Goal: Task Accomplishment & Management: Complete application form

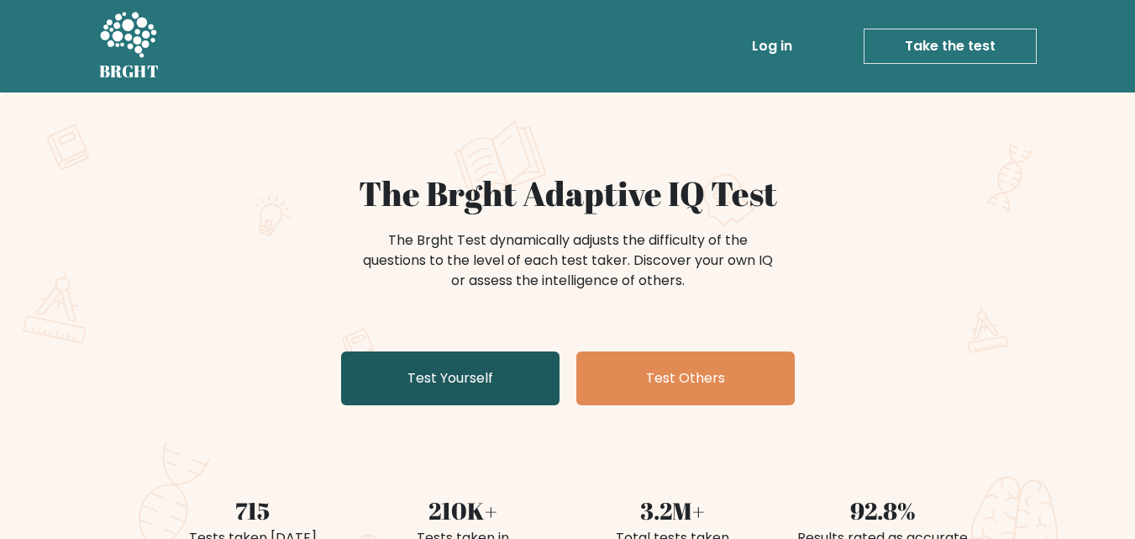
click at [527, 371] on link "Test Yourself" at bounding box center [450, 378] width 218 height 54
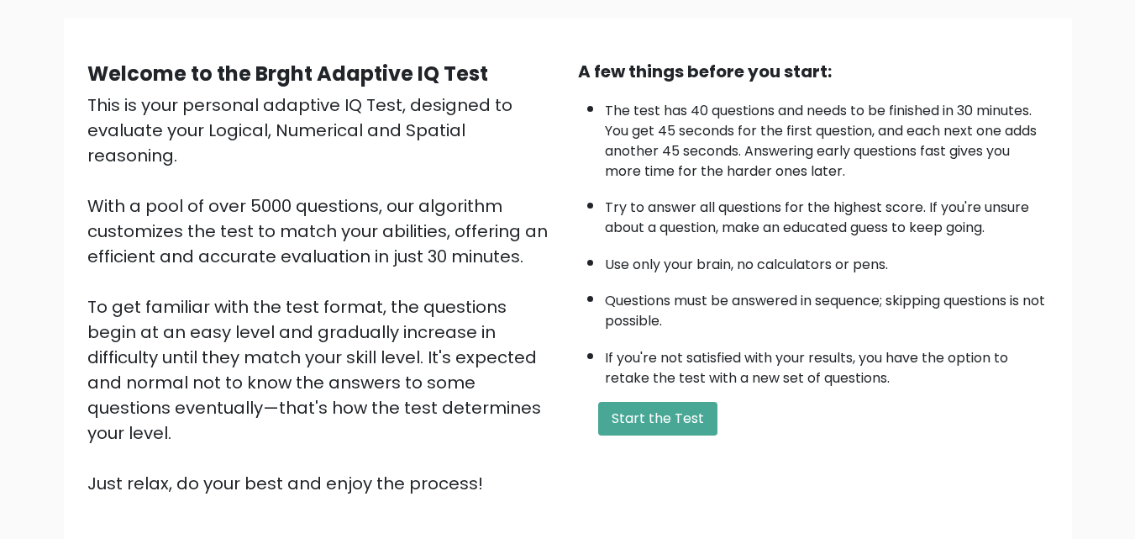
scroll to position [231, 0]
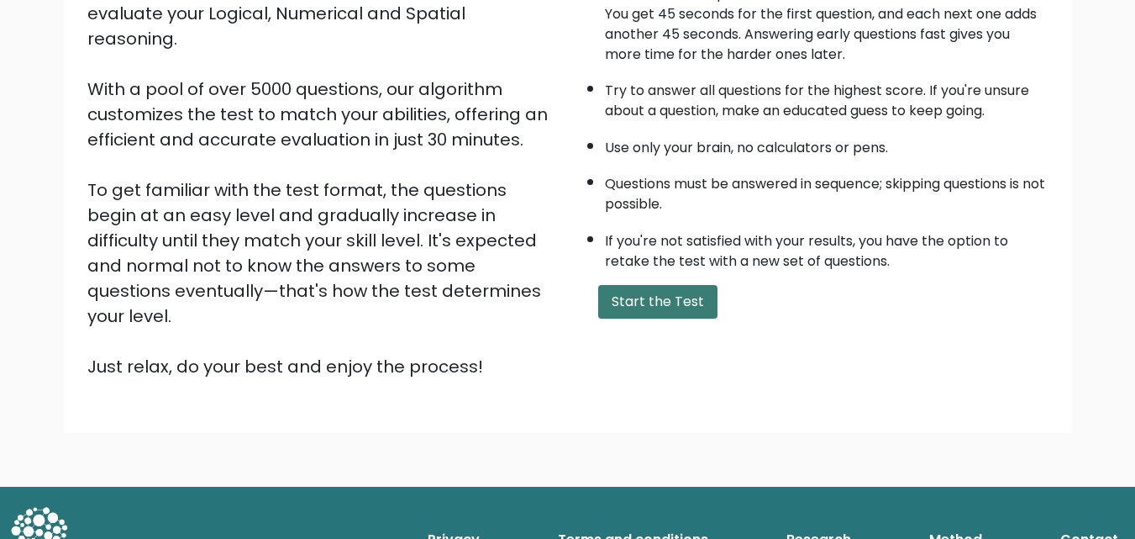
click at [644, 317] on button "Start the Test" at bounding box center [657, 302] width 119 height 34
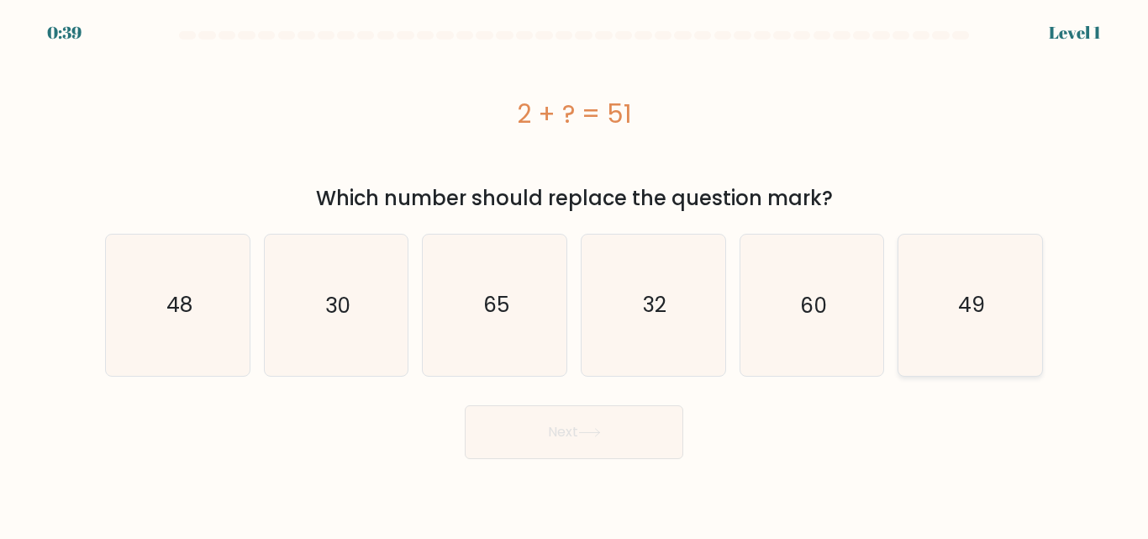
click at [965, 289] on icon "49" at bounding box center [970, 304] width 140 height 140
click at [575, 274] on input "f. 49" at bounding box center [574, 272] width 1 height 4
radio input "true"
click at [642, 433] on button "Next" at bounding box center [574, 432] width 218 height 54
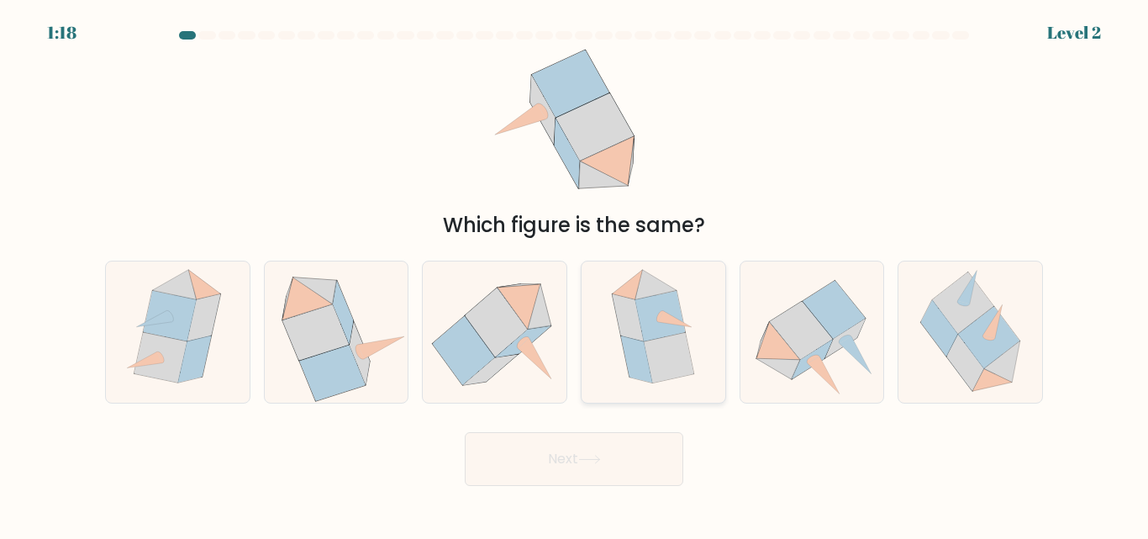
click at [665, 342] on icon at bounding box center [669, 358] width 50 height 50
click at [575, 274] on input "d." at bounding box center [574, 272] width 1 height 4
radio input "true"
click at [570, 458] on button "Next" at bounding box center [574, 459] width 218 height 54
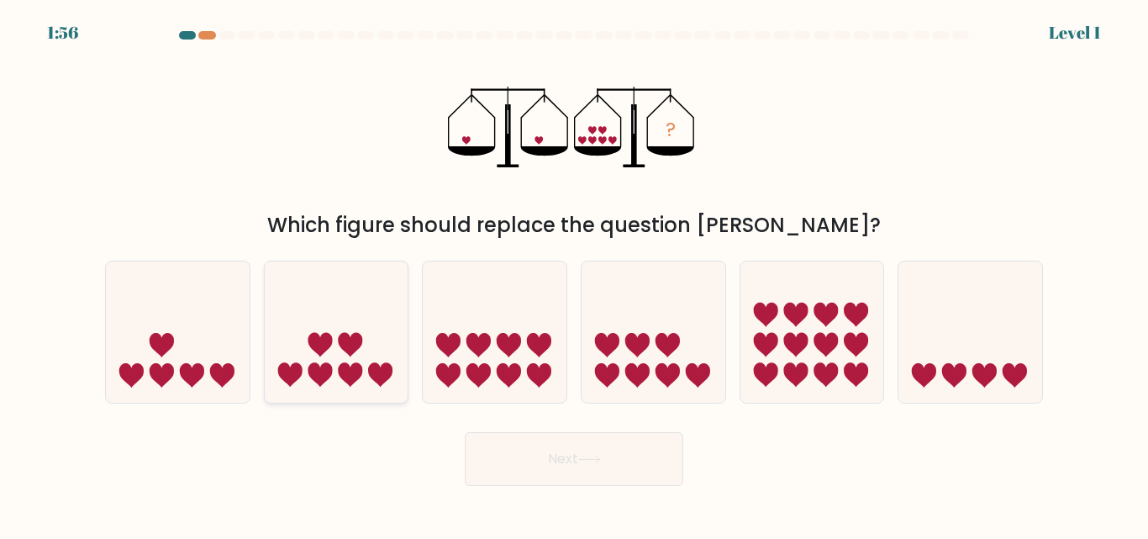
drag, startPoint x: 337, startPoint y: 374, endPoint x: 592, endPoint y: 481, distance: 276.8
click at [338, 374] on icon at bounding box center [337, 331] width 144 height 118
click at [574, 274] on input "b." at bounding box center [574, 272] width 1 height 4
radio input "true"
click at [629, 461] on button "Next" at bounding box center [574, 459] width 218 height 54
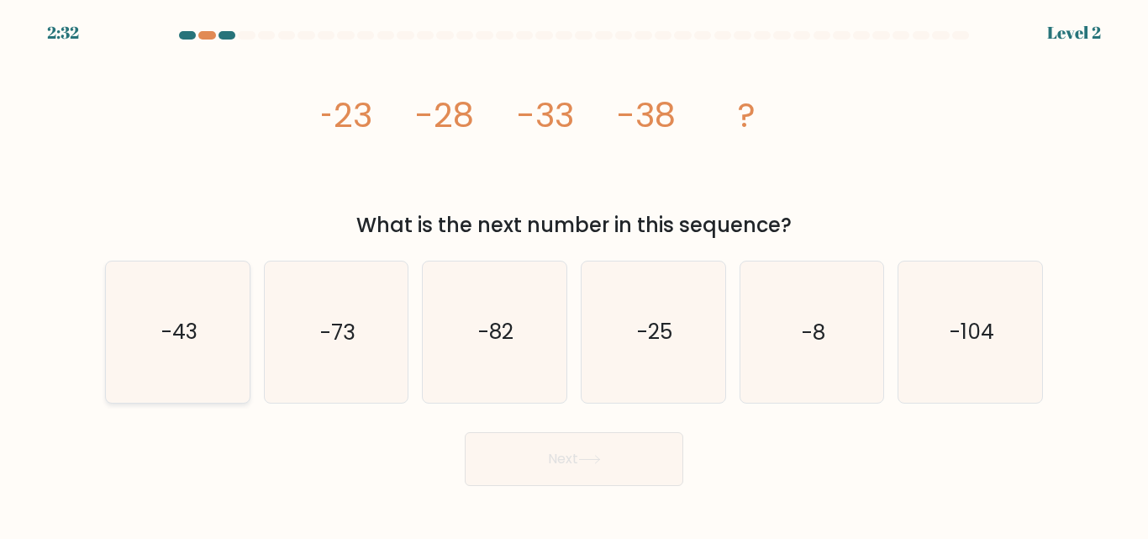
drag, startPoint x: 155, startPoint y: 339, endPoint x: 208, endPoint y: 336, distance: 52.2
click at [155, 338] on icon "-43" at bounding box center [178, 331] width 140 height 140
click at [574, 274] on input "a. -43" at bounding box center [574, 272] width 1 height 4
radio input "true"
drag, startPoint x: 668, startPoint y: 482, endPoint x: 661, endPoint y: 467, distance: 16.6
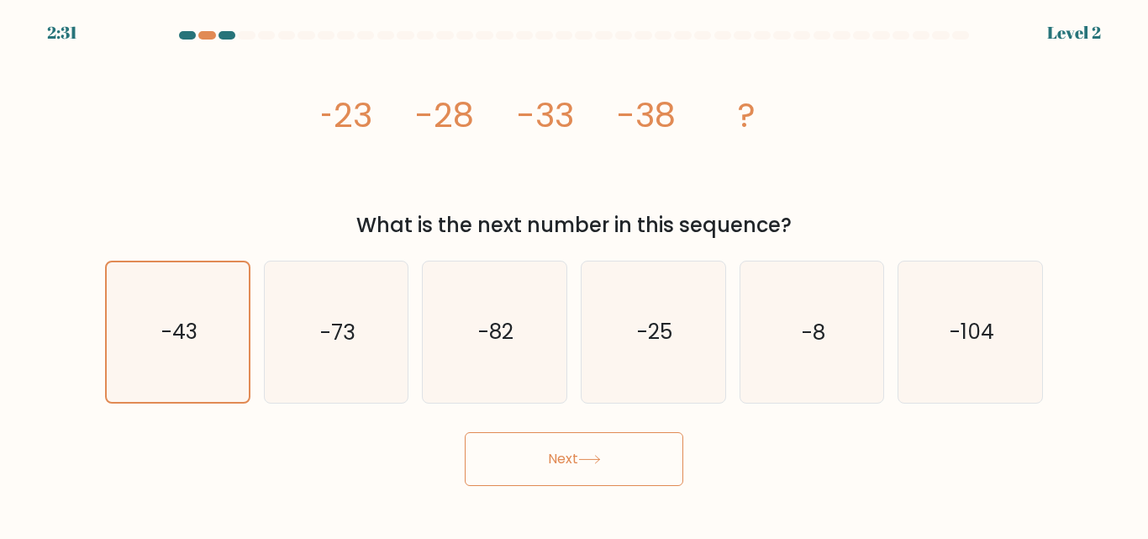
click at [668, 481] on button "Next" at bounding box center [574, 459] width 218 height 54
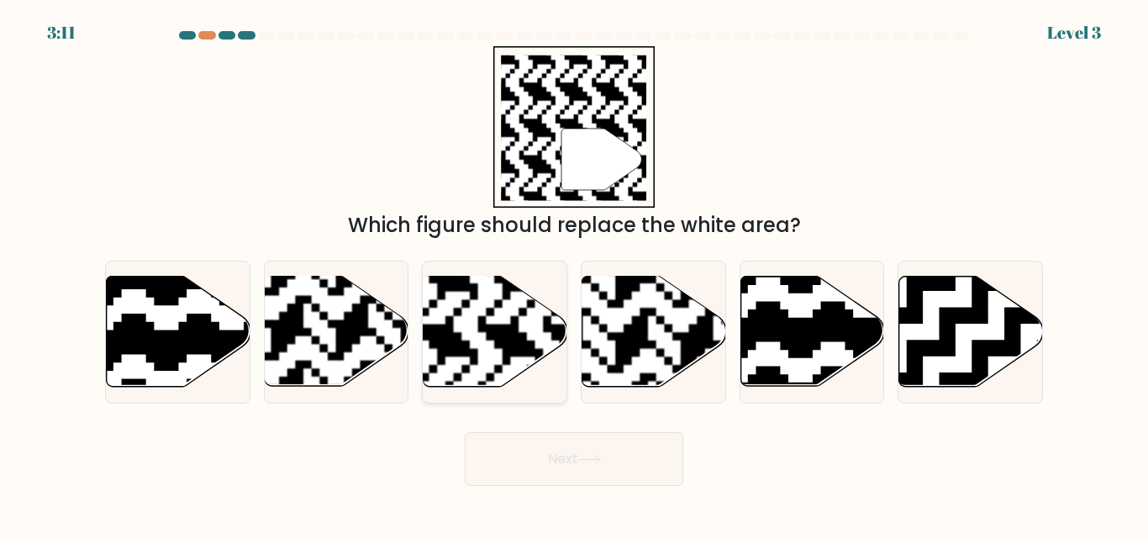
click at [471, 331] on rect at bounding box center [445, 275] width 260 height 260
click at [574, 274] on input "c." at bounding box center [574, 272] width 1 height 4
radio input "true"
click at [558, 460] on button "Next" at bounding box center [574, 459] width 218 height 54
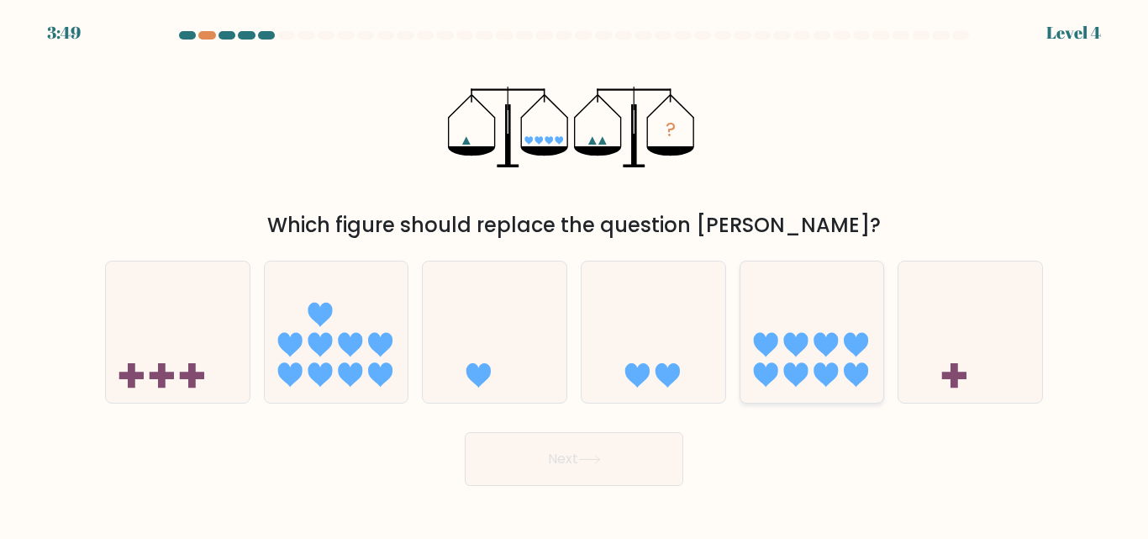
click at [808, 338] on icon at bounding box center [812, 331] width 144 height 118
click at [575, 274] on input "e." at bounding box center [574, 272] width 1 height 4
radio input "true"
click at [563, 462] on button "Next" at bounding box center [574, 459] width 218 height 54
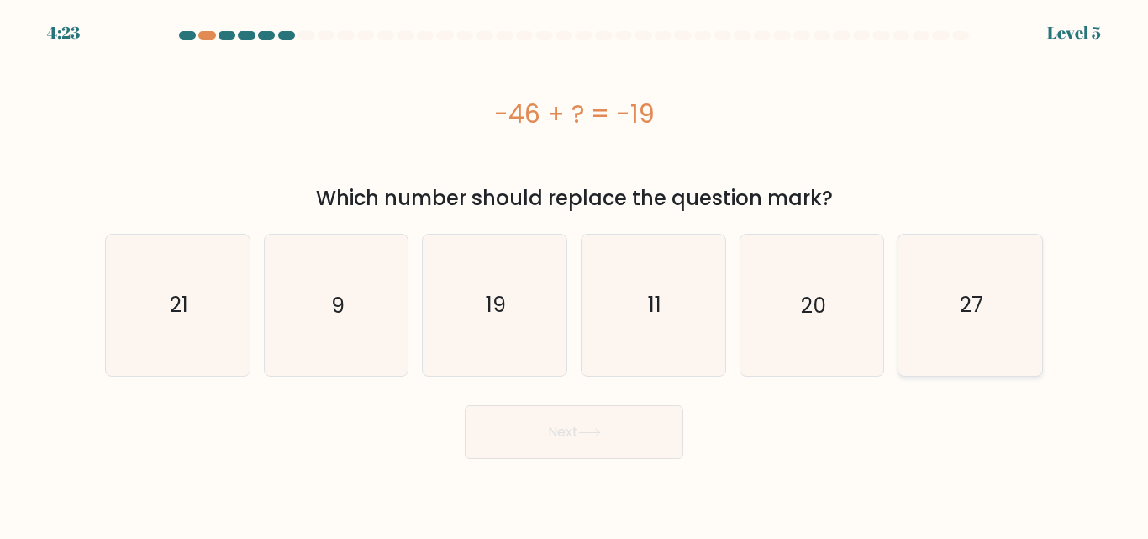
click at [944, 302] on icon "27" at bounding box center [970, 304] width 140 height 140
click at [575, 274] on input "f. 27" at bounding box center [574, 272] width 1 height 4
radio input "true"
click at [653, 428] on button "Next" at bounding box center [574, 432] width 218 height 54
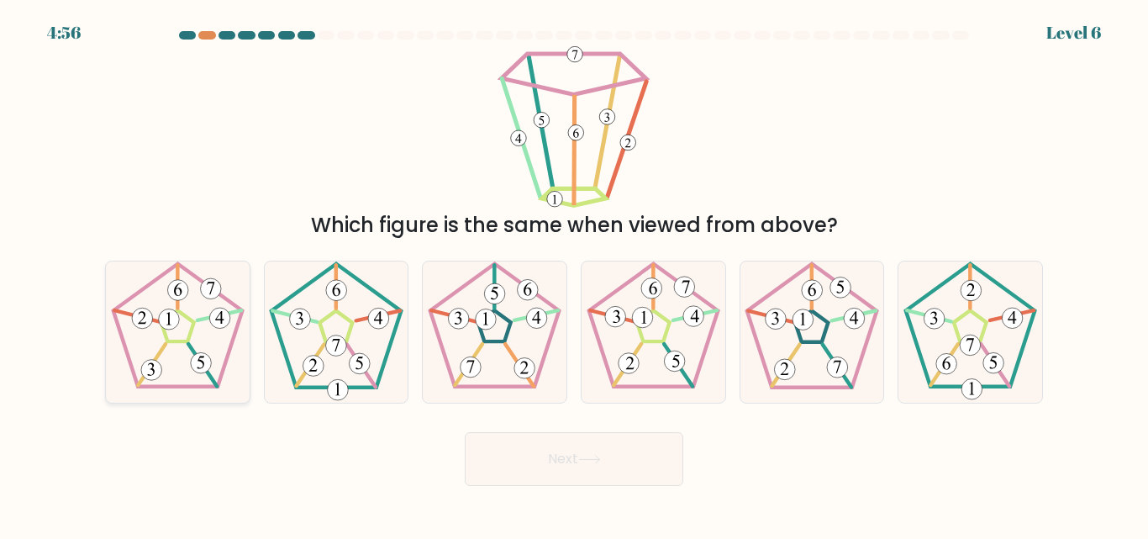
click at [185, 309] on icon at bounding box center [178, 331] width 140 height 140
click at [574, 274] on input "a." at bounding box center [574, 272] width 1 height 4
radio input "true"
click at [517, 442] on button "Next" at bounding box center [574, 459] width 218 height 54
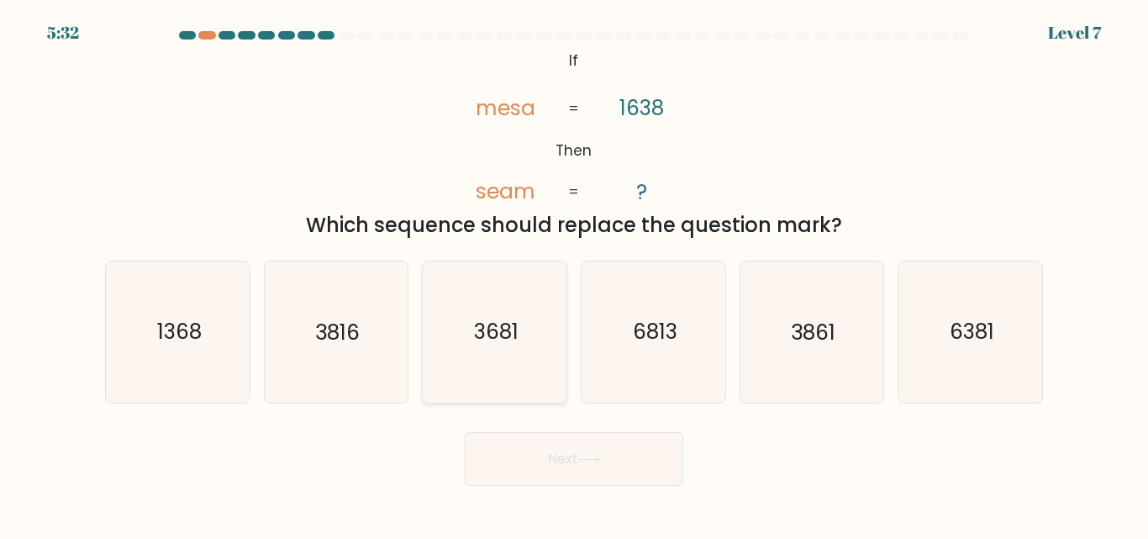
click at [496, 356] on icon "3681" at bounding box center [494, 331] width 140 height 140
click at [574, 274] on input "c. 3681" at bounding box center [574, 272] width 1 height 4
radio input "true"
click at [623, 474] on button "Next" at bounding box center [574, 459] width 218 height 54
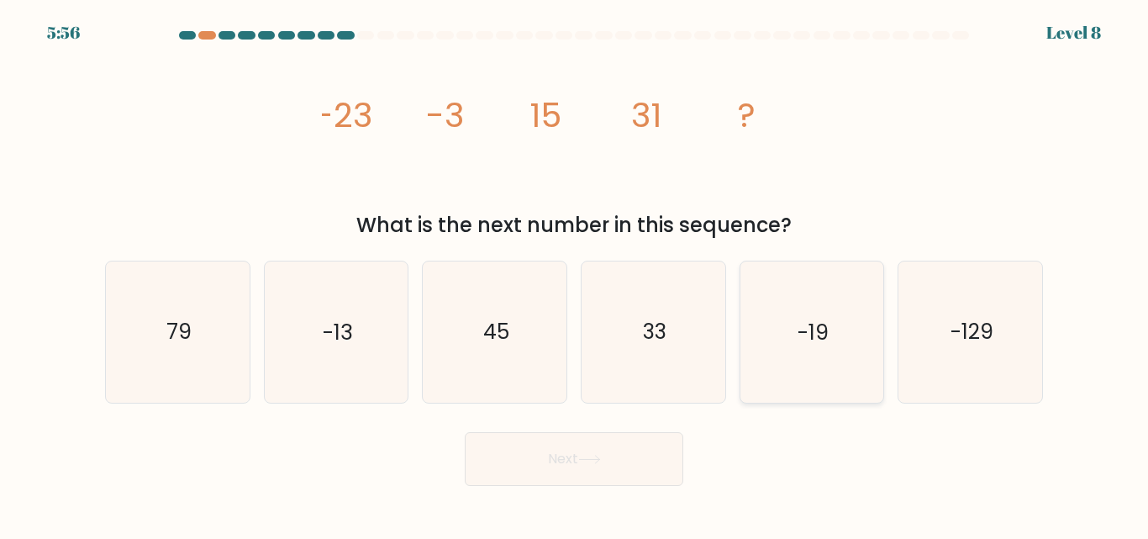
click at [844, 337] on icon "-19" at bounding box center [811, 331] width 140 height 140
click at [575, 274] on input "e. -19" at bounding box center [574, 272] width 1 height 4
radio input "true"
click at [612, 455] on button "Next" at bounding box center [574, 459] width 218 height 54
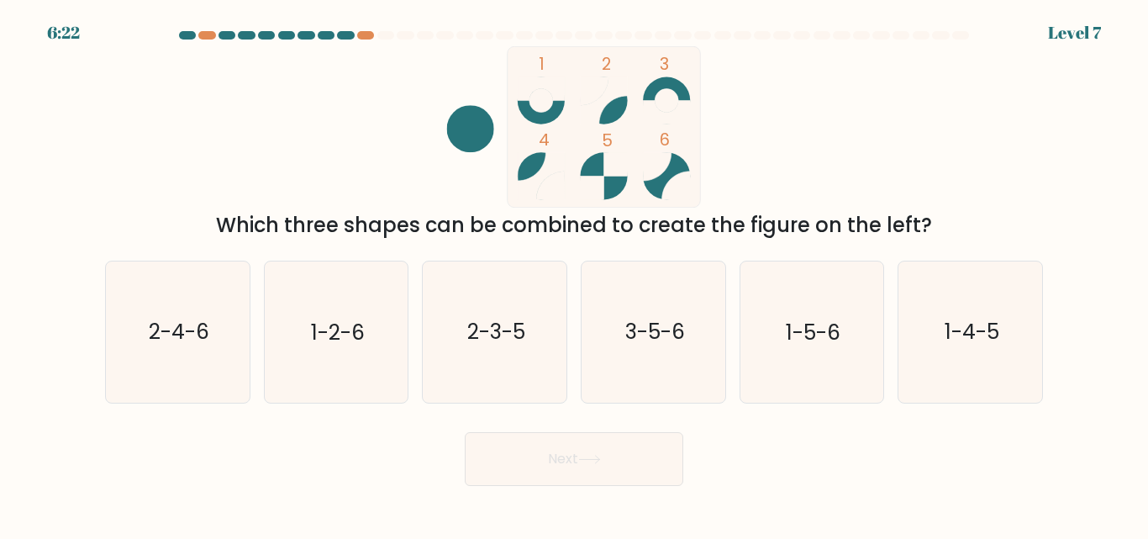
drag, startPoint x: 163, startPoint y: 376, endPoint x: 322, endPoint y: 411, distance: 162.7
click at [169, 376] on icon "2-4-6" at bounding box center [178, 331] width 140 height 140
click at [611, 460] on button "Next" at bounding box center [574, 459] width 218 height 54
click at [91, 356] on form at bounding box center [574, 258] width 1148 height 455
click at [183, 349] on icon "2-4-6" at bounding box center [178, 331] width 140 height 140
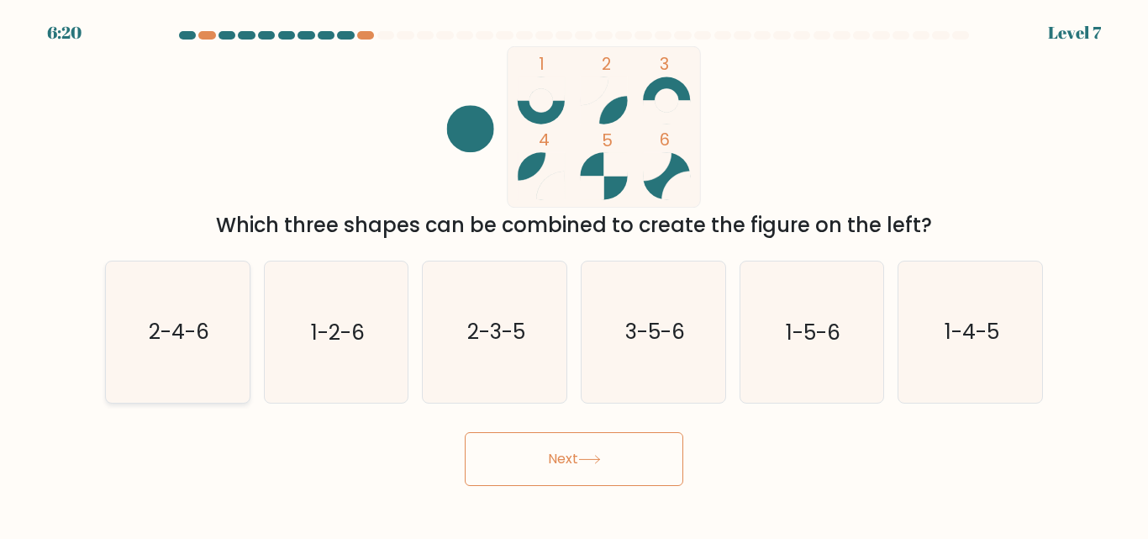
click at [574, 274] on input "a. 2-4-6" at bounding box center [574, 272] width 1 height 4
radio input "true"
click at [529, 476] on button "Next" at bounding box center [574, 459] width 218 height 54
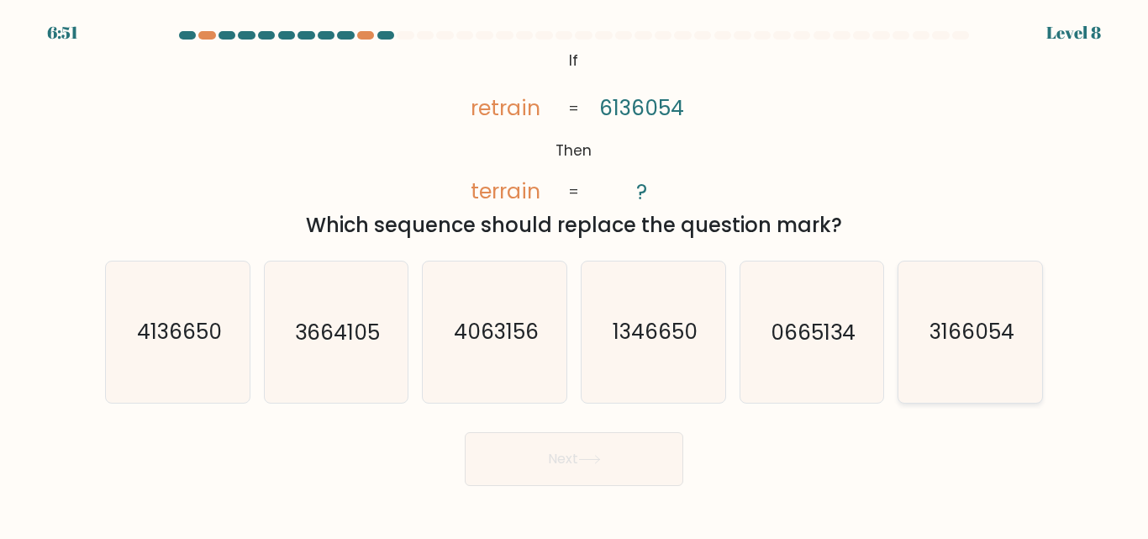
drag, startPoint x: 976, startPoint y: 320, endPoint x: 937, endPoint y: 334, distance: 40.9
click at [968, 322] on text "3166054" at bounding box center [971, 332] width 85 height 29
click at [543, 460] on button "Next" at bounding box center [574, 459] width 218 height 54
click at [925, 326] on icon "3166054" at bounding box center [970, 331] width 140 height 140
click at [575, 274] on input "f. 3166054" at bounding box center [574, 272] width 1 height 4
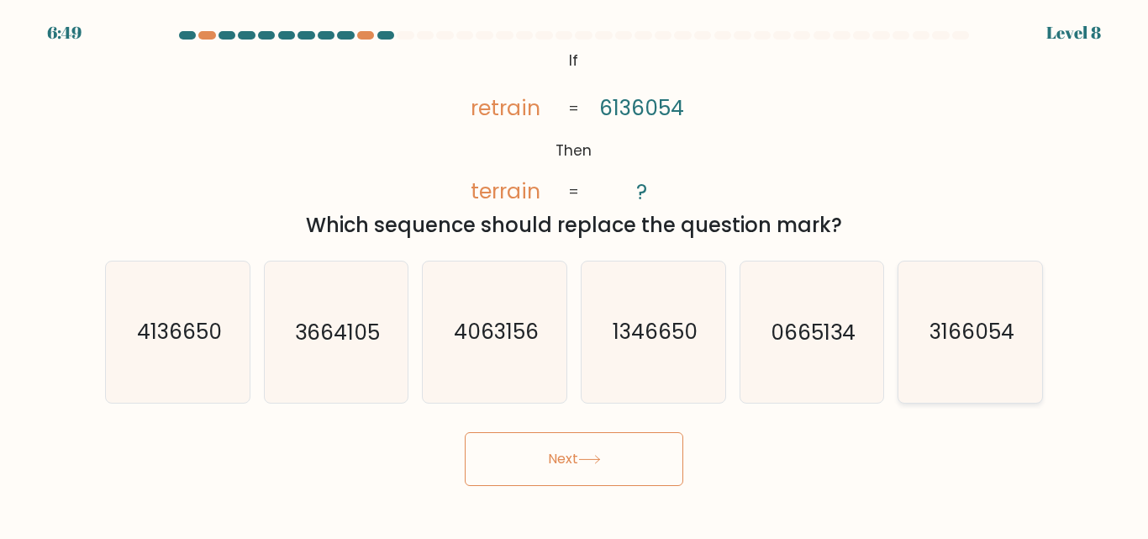
radio input "true"
click at [551, 486] on body "6:49 Level 8 If" at bounding box center [574, 269] width 1148 height 539
click at [560, 474] on button "Next" at bounding box center [574, 459] width 218 height 54
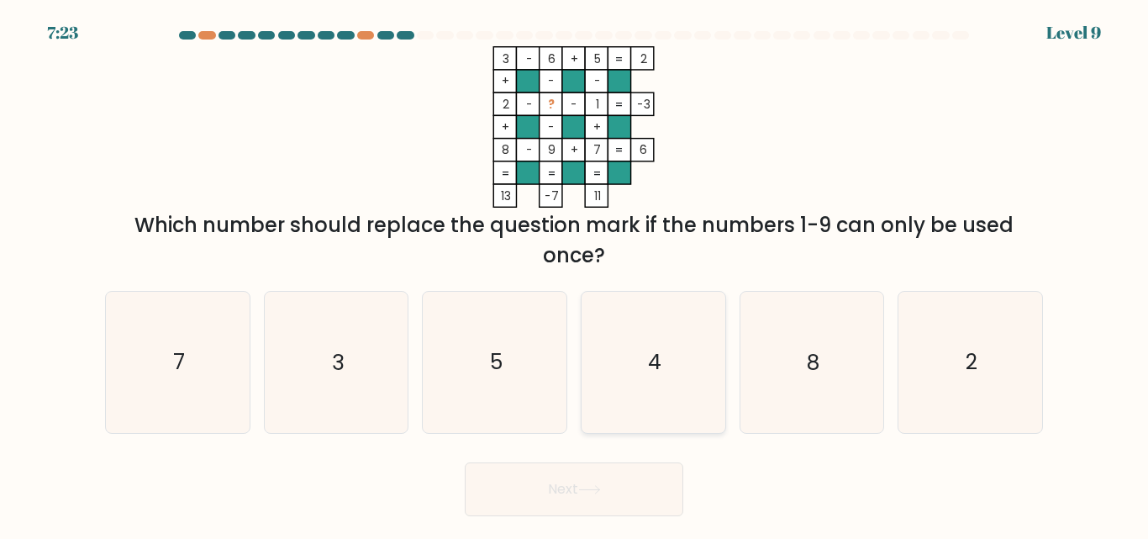
click at [603, 413] on icon "4" at bounding box center [653, 362] width 140 height 140
click at [575, 274] on input "d. 4" at bounding box center [574, 272] width 1 height 4
radio input "true"
click at [590, 494] on button "Next" at bounding box center [574, 489] width 218 height 54
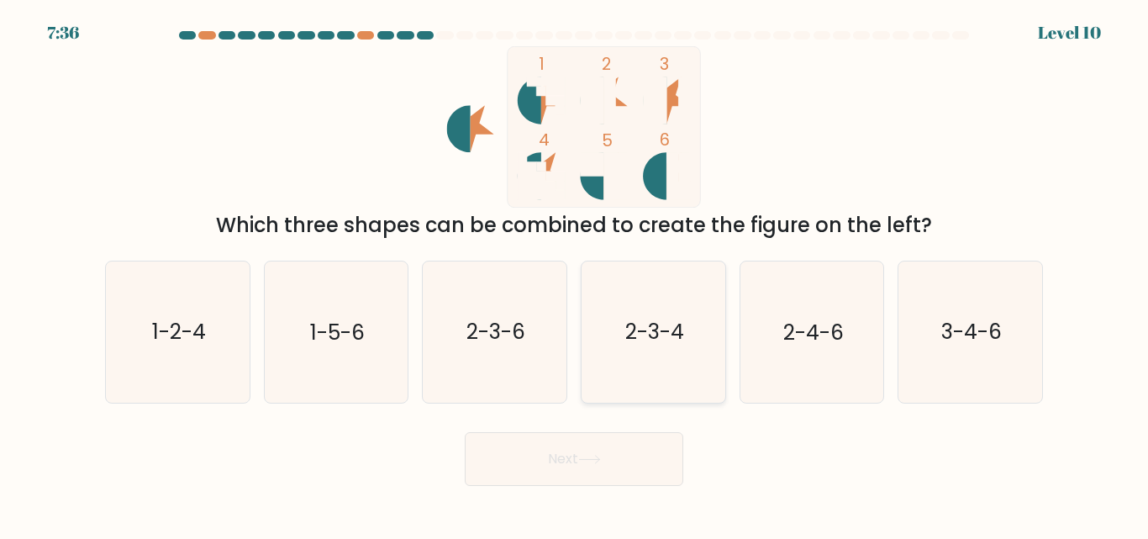
click at [646, 339] on text "2-3-4" at bounding box center [654, 332] width 59 height 29
click at [575, 274] on input "d. 2-3-4" at bounding box center [574, 272] width 1 height 4
radio input "true"
click at [594, 471] on button "Next" at bounding box center [574, 459] width 218 height 54
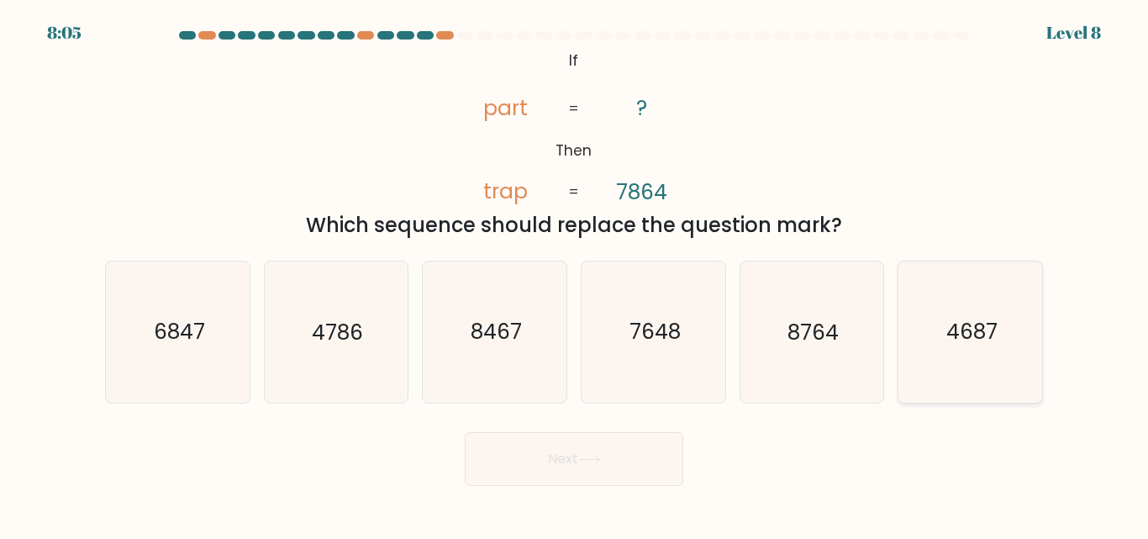
click at [965, 340] on text "4687" at bounding box center [971, 332] width 51 height 29
click at [575, 274] on input "f. 4687" at bounding box center [574, 272] width 1 height 4
radio input "true"
click at [583, 476] on button "Next" at bounding box center [574, 459] width 218 height 54
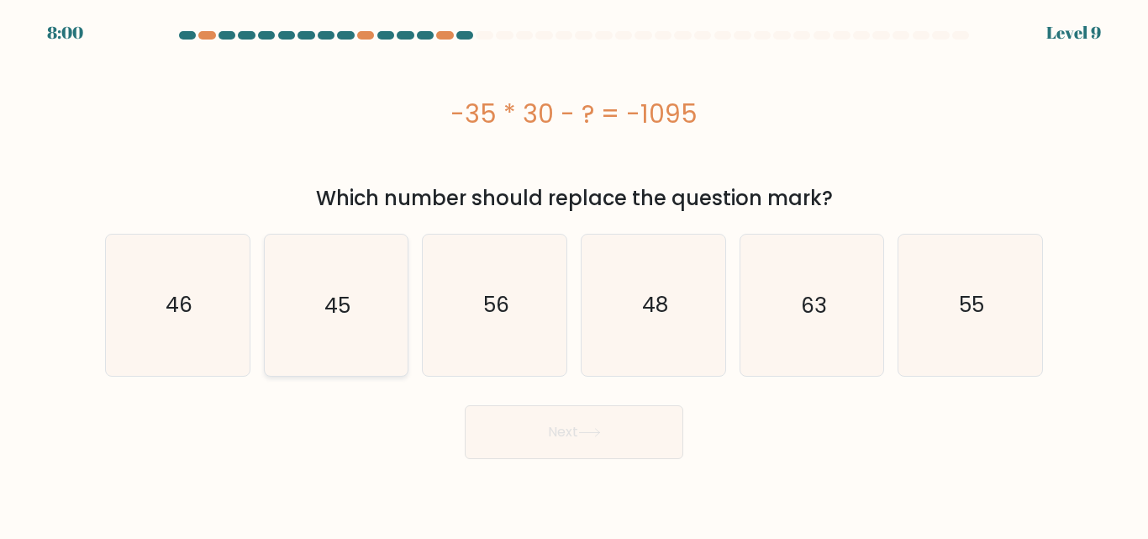
click at [311, 330] on icon "45" at bounding box center [336, 304] width 140 height 140
click at [574, 274] on input "b. 45" at bounding box center [574, 272] width 1 height 4
radio input "true"
click at [524, 415] on button "Next" at bounding box center [574, 432] width 218 height 54
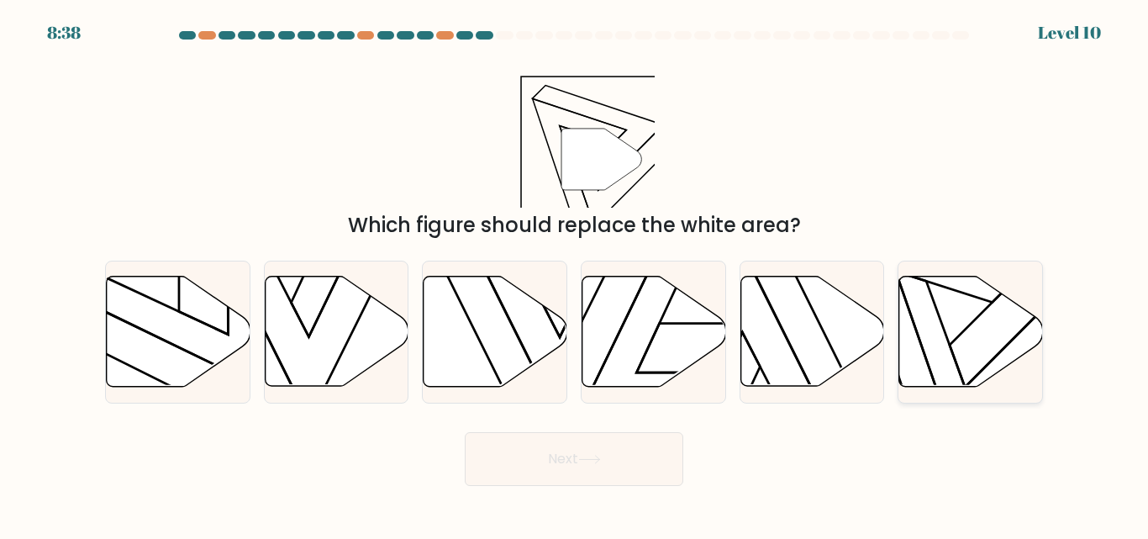
click at [966, 348] on icon at bounding box center [971, 331] width 144 height 110
click at [575, 274] on input "f." at bounding box center [574, 272] width 1 height 4
radio input "true"
click at [561, 455] on button "Next" at bounding box center [574, 459] width 218 height 54
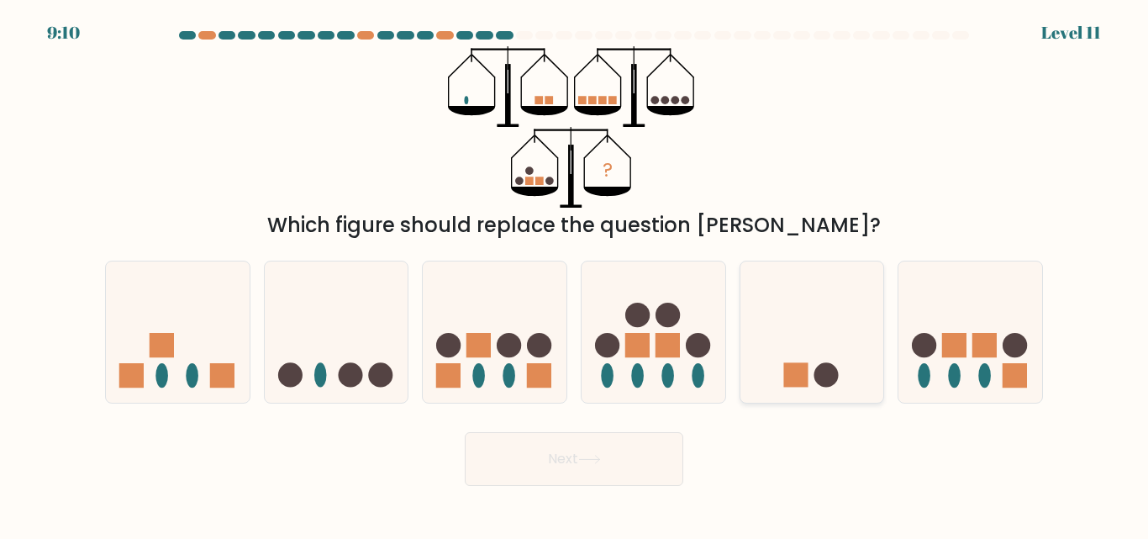
click at [827, 359] on icon at bounding box center [812, 331] width 144 height 118
click at [575, 274] on input "e." at bounding box center [574, 272] width 1 height 4
radio input "true"
click at [180, 381] on icon at bounding box center [178, 331] width 144 height 118
click at [574, 274] on input "a." at bounding box center [574, 272] width 1 height 4
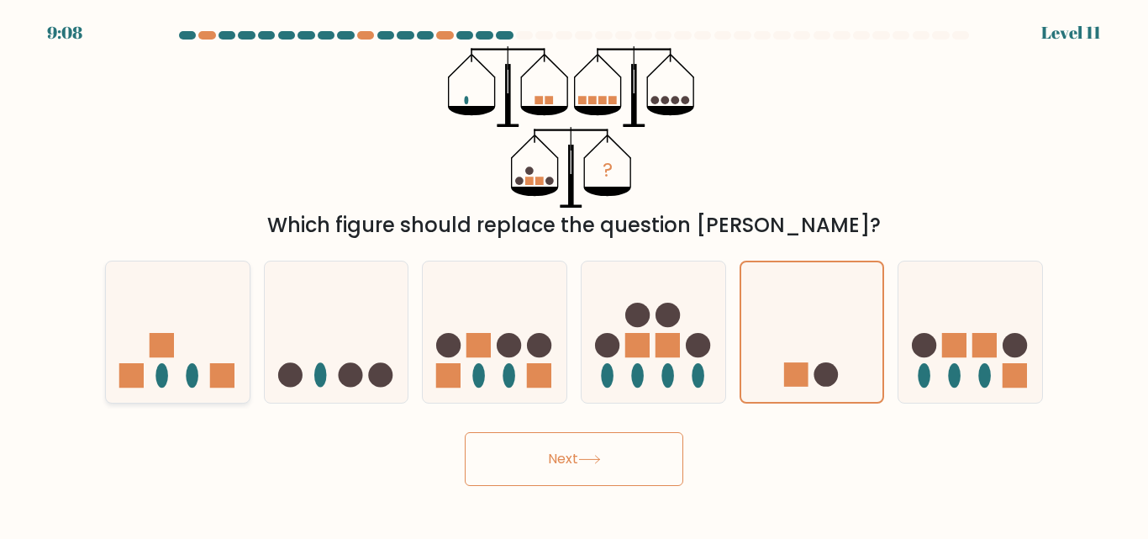
radio input "true"
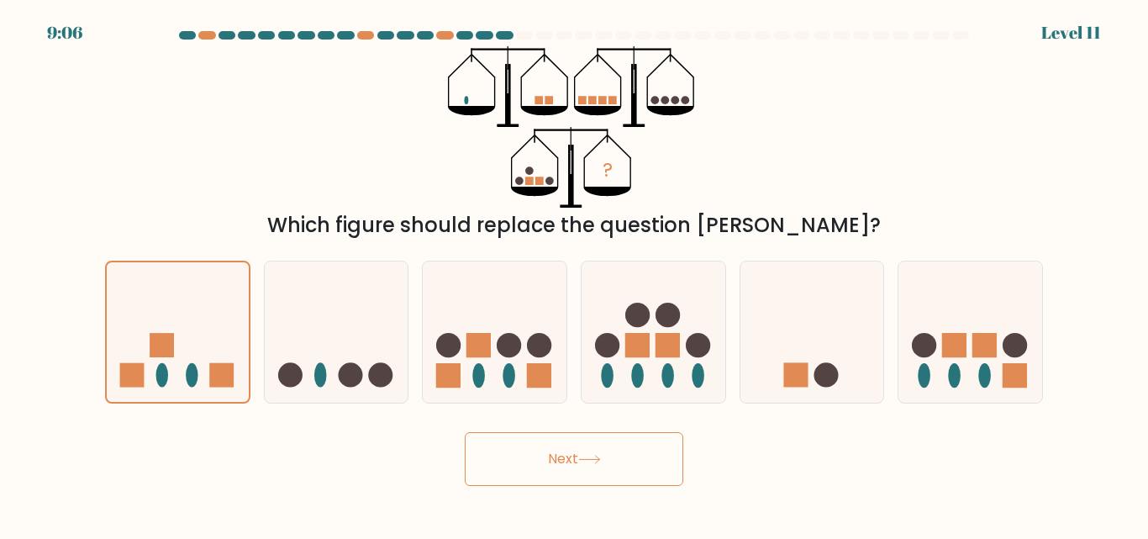
click at [578, 468] on button "Next" at bounding box center [574, 459] width 218 height 54
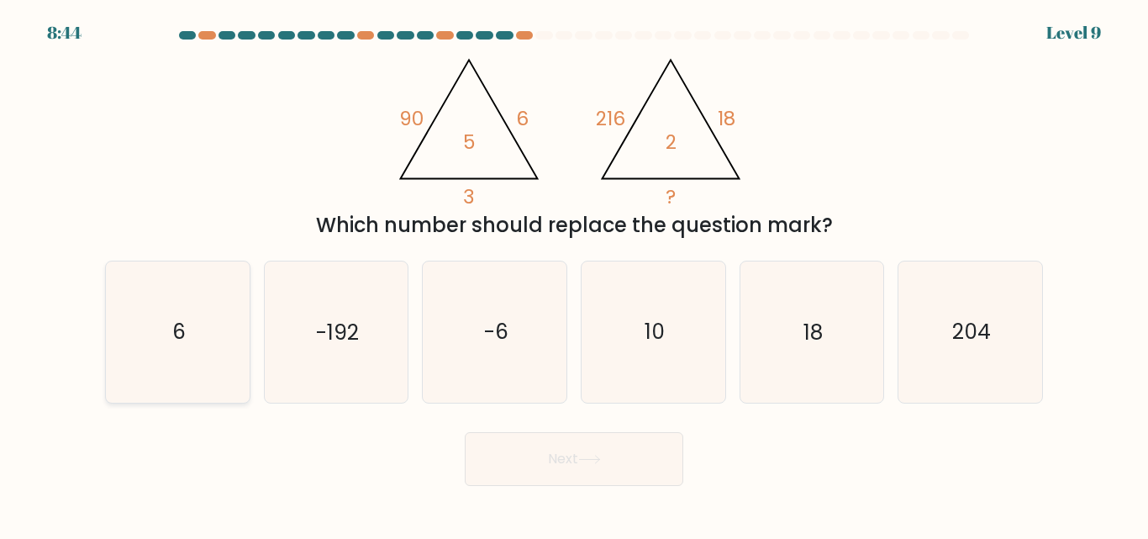
click at [124, 331] on icon "6" at bounding box center [178, 331] width 140 height 140
click at [574, 274] on input "a. 6" at bounding box center [574, 272] width 1 height 4
radio input "true"
click at [485, 460] on button "Next" at bounding box center [574, 459] width 218 height 54
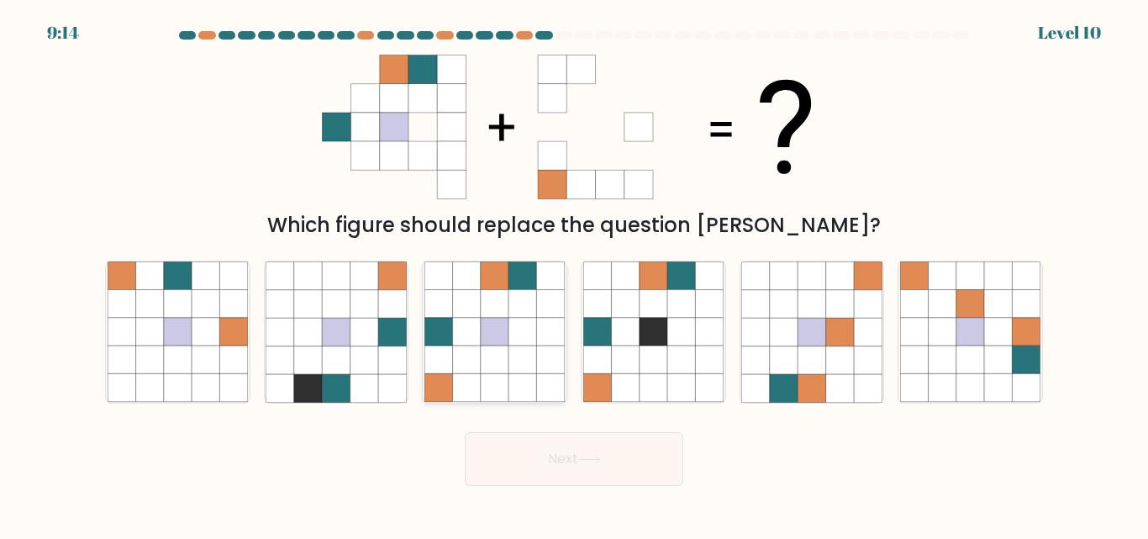
click at [464, 375] on icon at bounding box center [467, 388] width 28 height 28
click at [574, 274] on input "c." at bounding box center [574, 272] width 1 height 4
radio input "true"
click at [562, 477] on button "Next" at bounding box center [574, 459] width 218 height 54
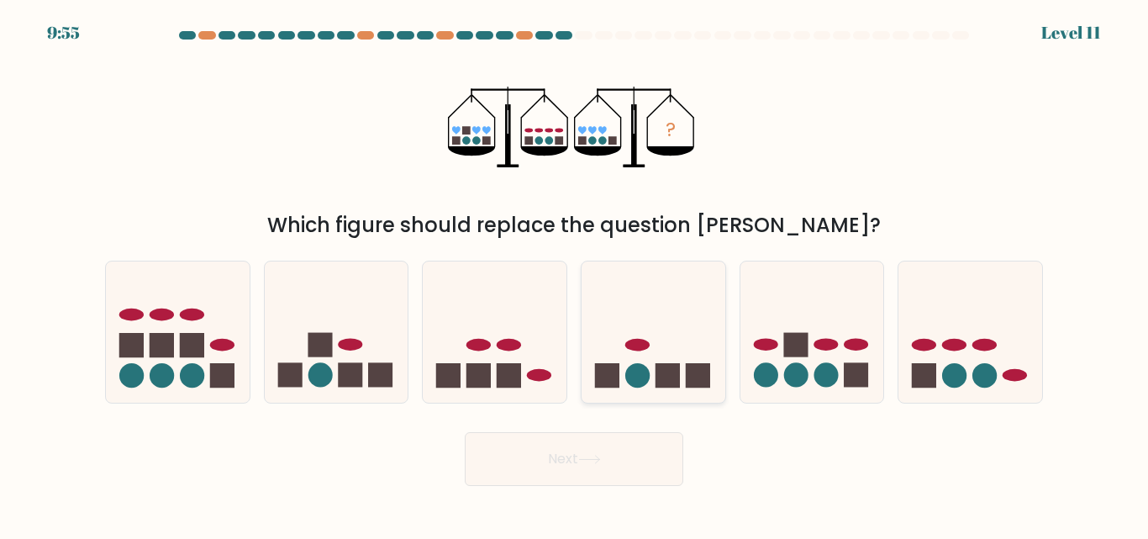
click at [634, 314] on icon at bounding box center [653, 331] width 144 height 118
click at [575, 274] on input "d." at bounding box center [574, 272] width 1 height 4
radio input "true"
click at [591, 477] on button "Next" at bounding box center [574, 459] width 218 height 54
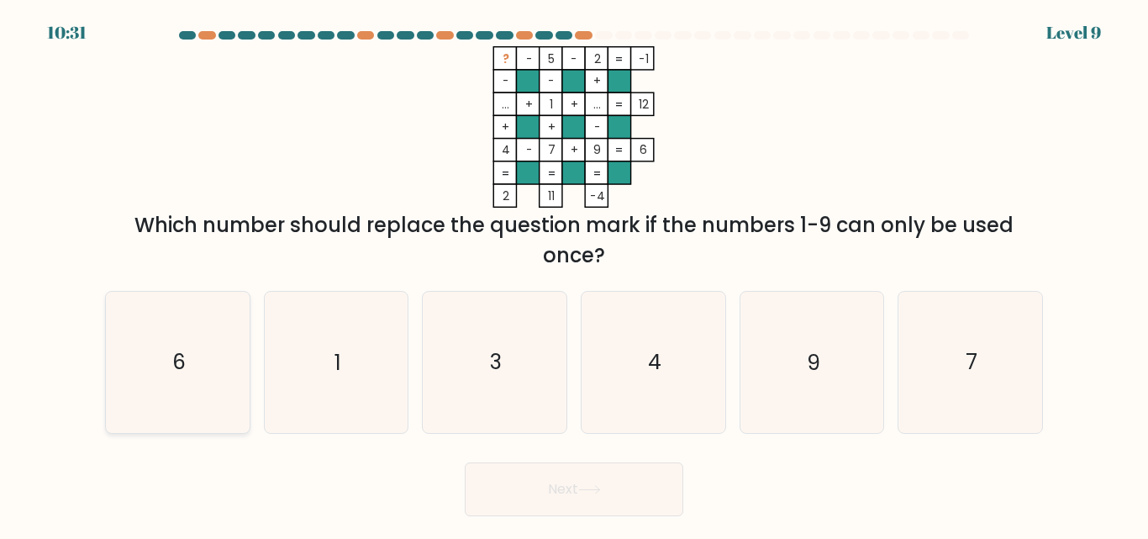
drag, startPoint x: 87, startPoint y: 396, endPoint x: 140, endPoint y: 387, distance: 53.7
click at [93, 396] on form at bounding box center [574, 273] width 1148 height 485
click at [151, 382] on icon "6" at bounding box center [178, 362] width 140 height 140
click at [574, 274] on input "a. 6" at bounding box center [574, 272] width 1 height 4
radio input "true"
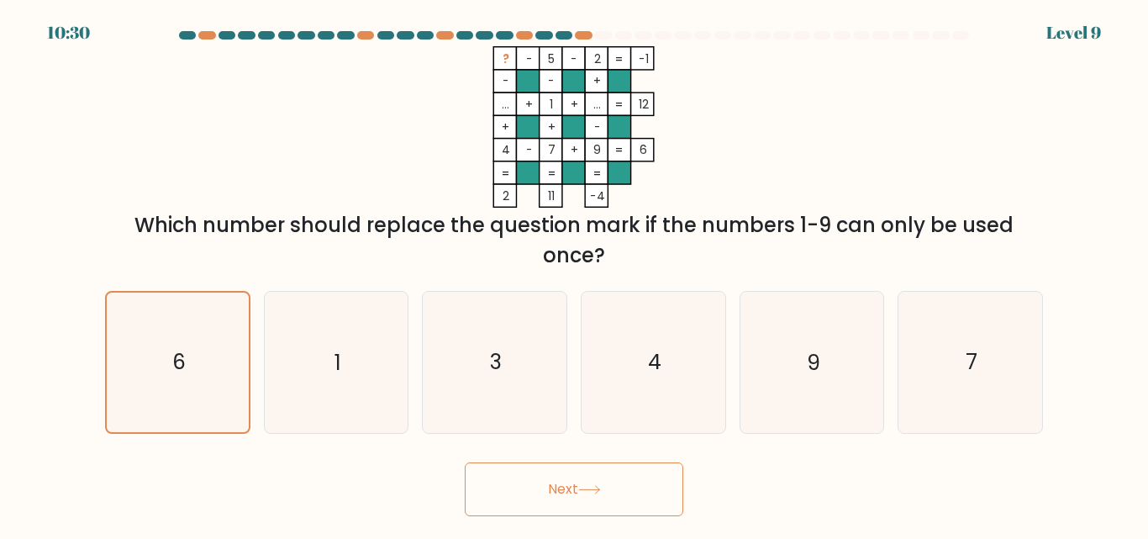
click at [573, 493] on button "Next" at bounding box center [574, 489] width 218 height 54
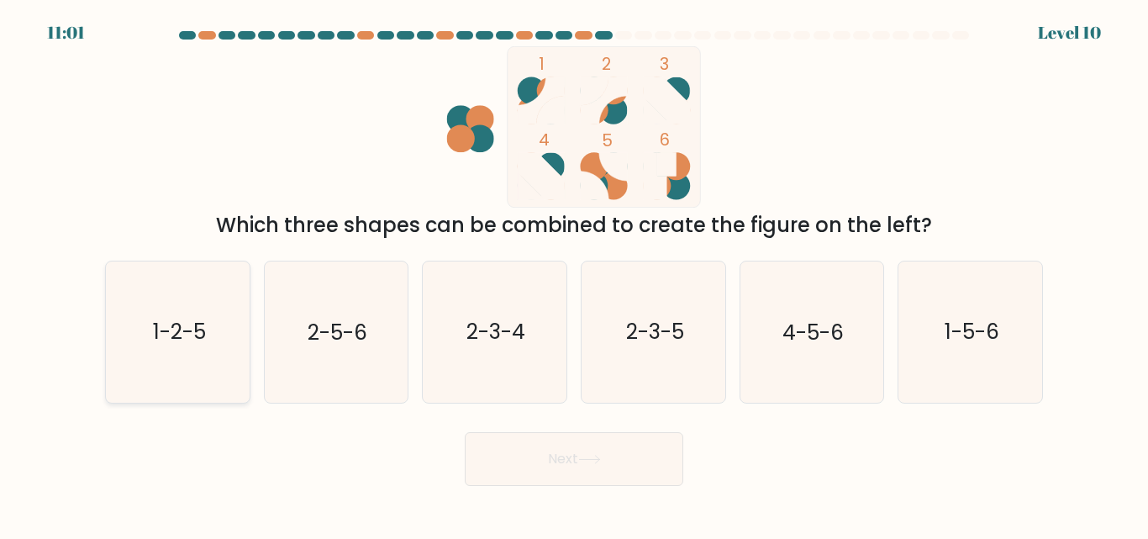
click at [194, 346] on text "1-2-5" at bounding box center [178, 332] width 53 height 29
click at [574, 274] on input "a. 1-2-5" at bounding box center [574, 272] width 1 height 4
radio input "true"
click at [677, 460] on button "Next" at bounding box center [574, 459] width 218 height 54
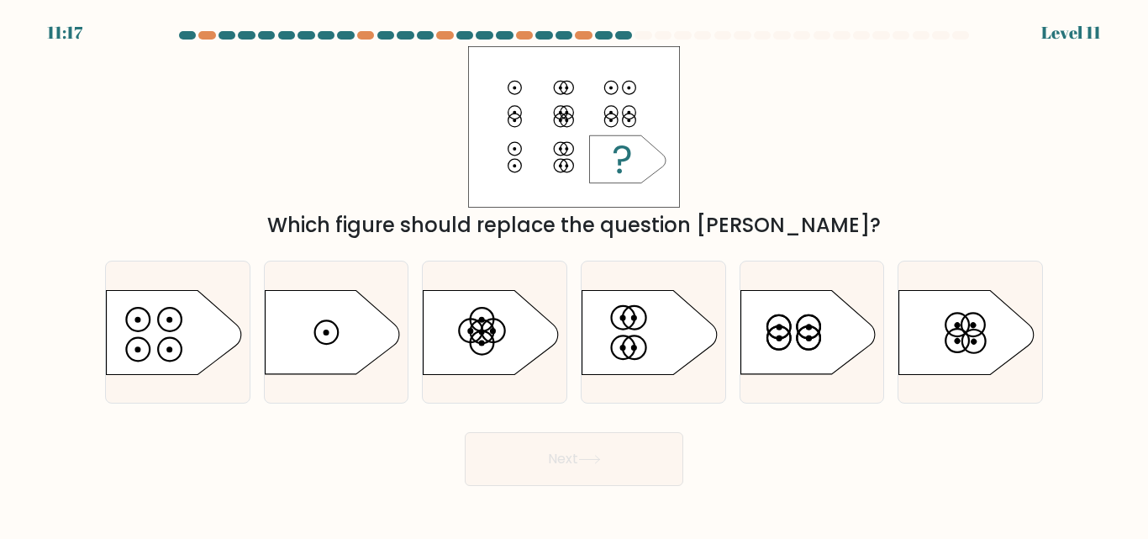
drag, startPoint x: 145, startPoint y: 339, endPoint x: 557, endPoint y: 481, distance: 436.3
click at [149, 339] on icon at bounding box center [178, 332] width 144 height 85
click at [574, 274] on input "a." at bounding box center [574, 272] width 1 height 4
radio input "true"
click at [650, 456] on button "Next" at bounding box center [574, 459] width 218 height 54
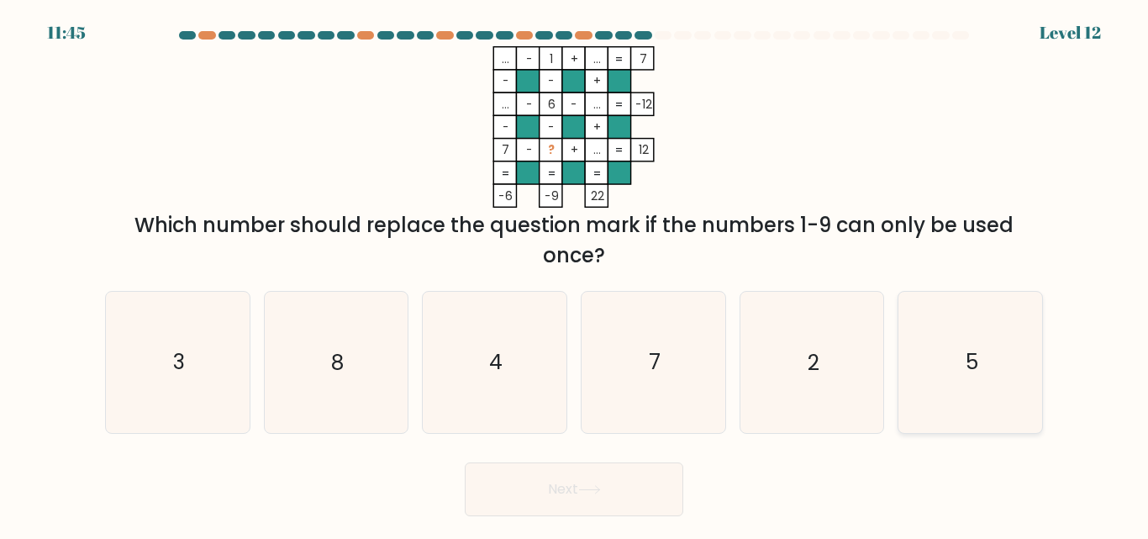
click at [939, 376] on icon "5" at bounding box center [970, 362] width 140 height 140
click at [575, 274] on input "f. 5" at bounding box center [574, 272] width 1 height 4
radio input "true"
drag, startPoint x: 661, startPoint y: 494, endPoint x: 811, endPoint y: 476, distance: 150.7
click at [811, 476] on div "Next" at bounding box center [574, 485] width 958 height 62
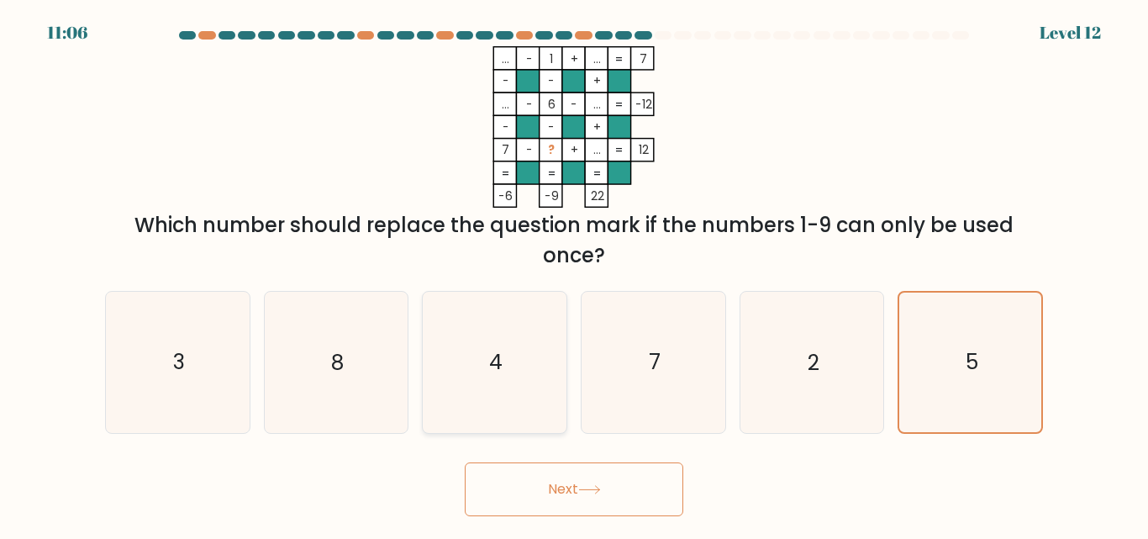
click at [495, 388] on icon "4" at bounding box center [494, 362] width 140 height 140
click at [574, 274] on input "c. 4" at bounding box center [574, 272] width 1 height 4
radio input "true"
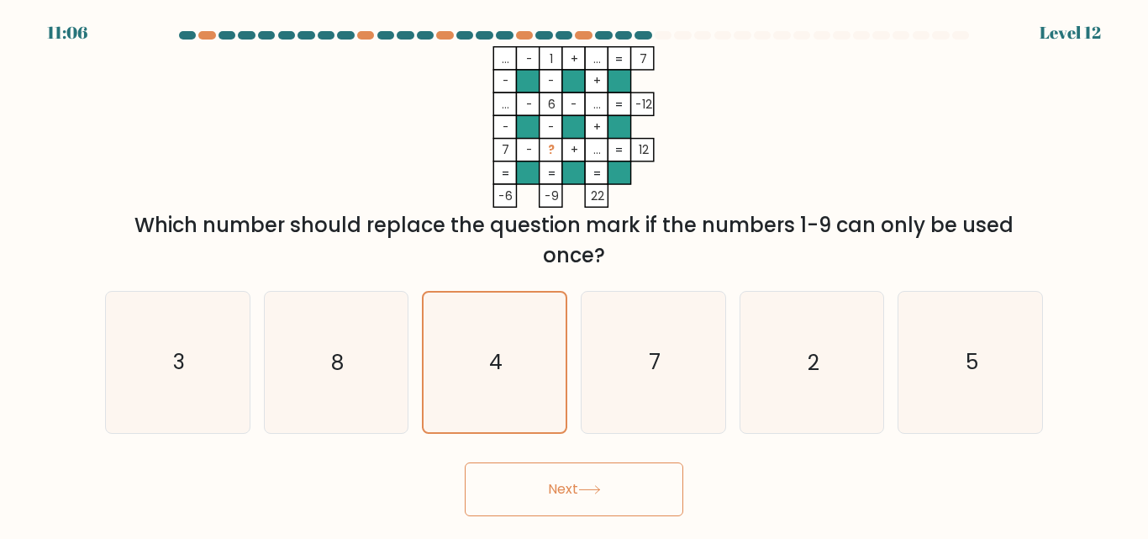
click at [600, 478] on button "Next" at bounding box center [574, 489] width 218 height 54
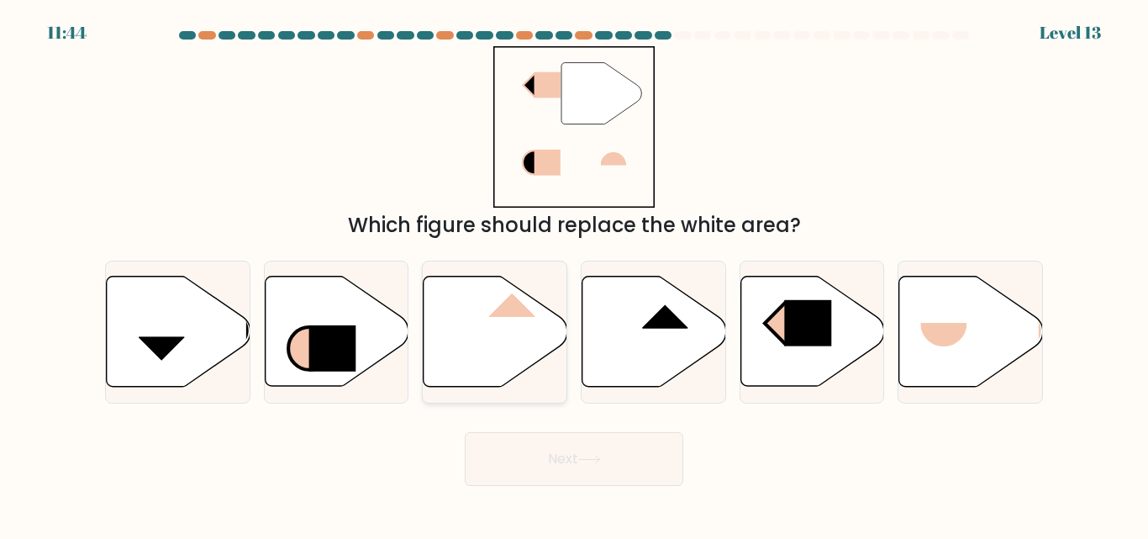
click at [518, 329] on icon at bounding box center [495, 331] width 144 height 110
click at [574, 274] on input "c." at bounding box center [574, 272] width 1 height 4
radio input "true"
click at [588, 444] on button "Next" at bounding box center [574, 459] width 218 height 54
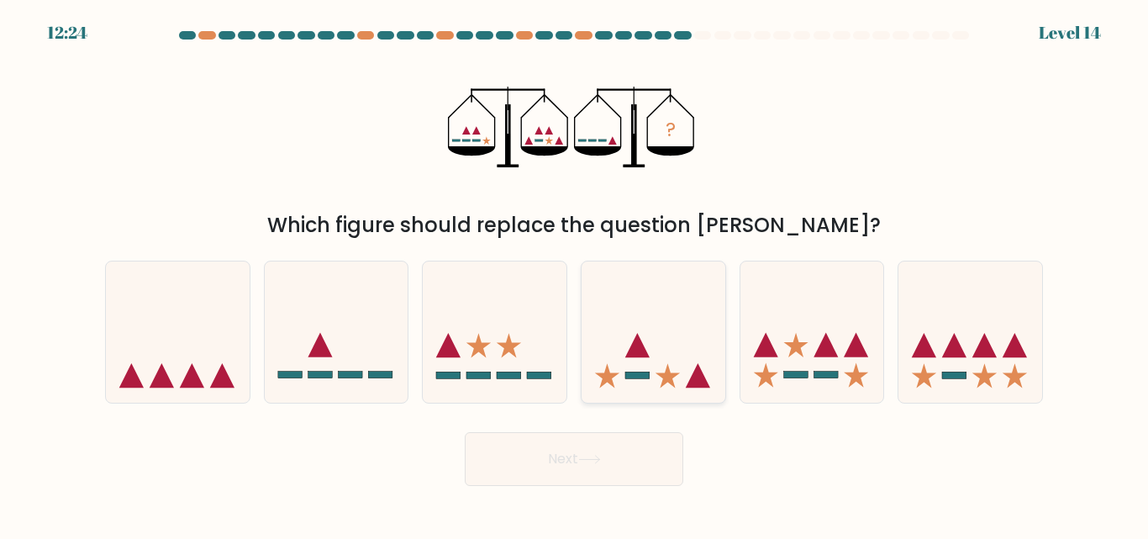
click at [704, 331] on icon at bounding box center [653, 331] width 144 height 118
click at [575, 274] on input "d." at bounding box center [574, 272] width 1 height 4
radio input "true"
click at [619, 443] on button "Next" at bounding box center [574, 459] width 218 height 54
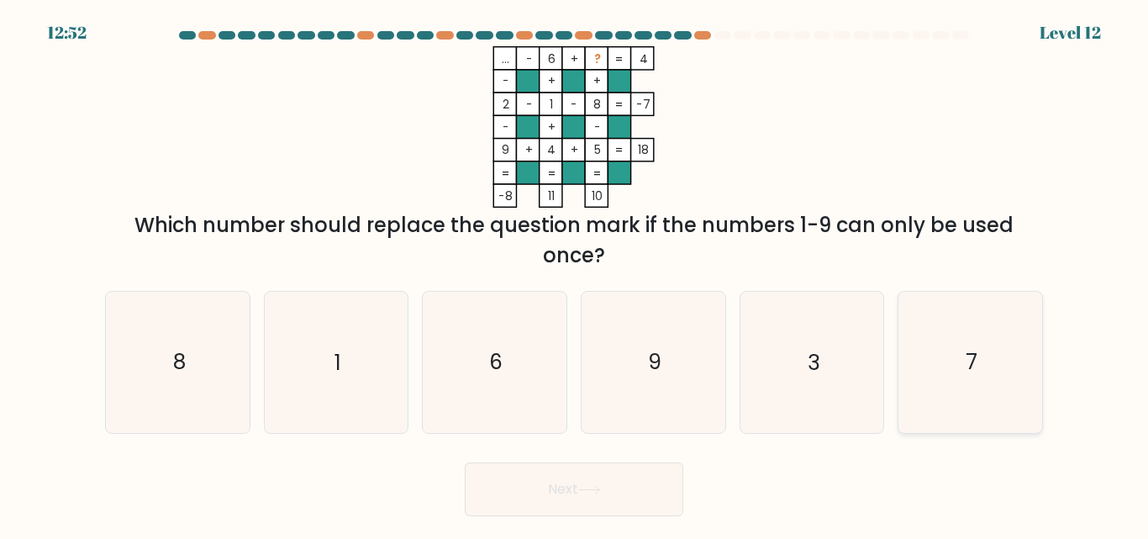
click at [944, 390] on icon "7" at bounding box center [970, 362] width 140 height 140
click at [575, 274] on input "f. 7" at bounding box center [574, 272] width 1 height 4
radio input "true"
click at [512, 484] on button "Next" at bounding box center [574, 489] width 218 height 54
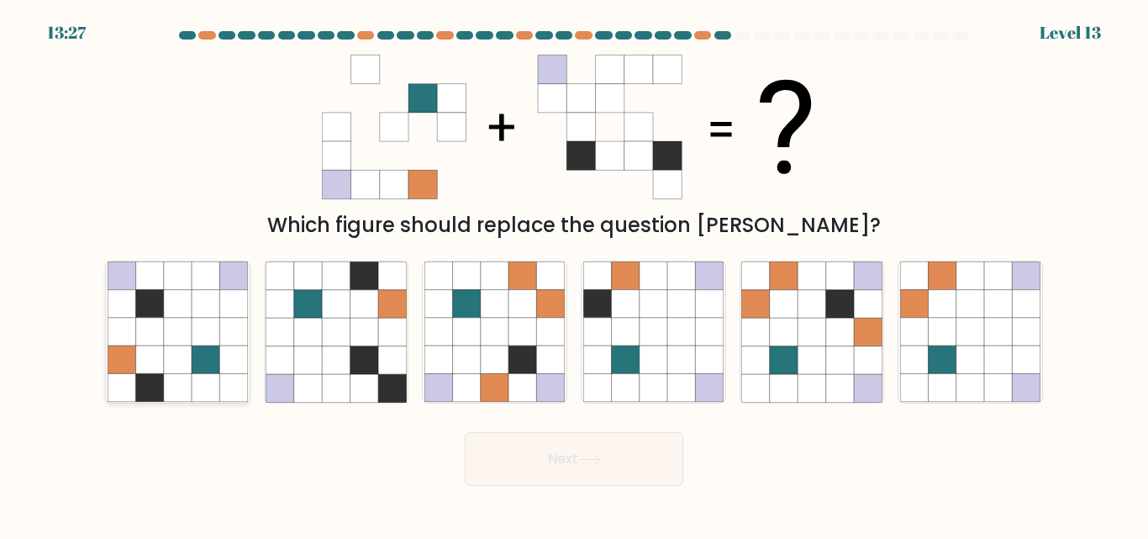
click at [171, 350] on icon at bounding box center [178, 360] width 28 height 28
click at [574, 274] on input "a." at bounding box center [574, 272] width 1 height 4
radio input "true"
click at [506, 445] on button "Next" at bounding box center [574, 459] width 218 height 54
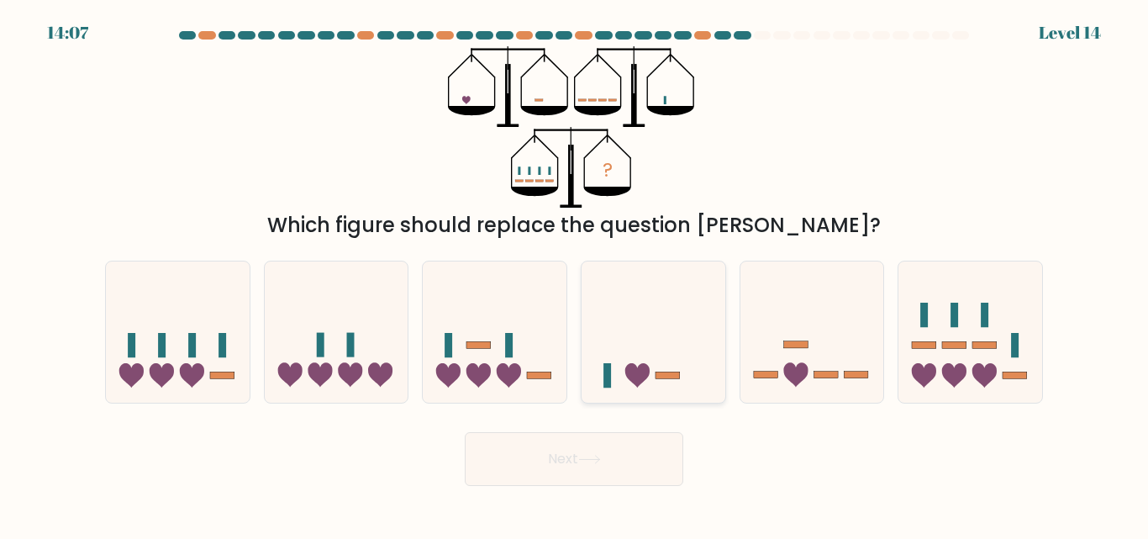
click at [623, 348] on icon at bounding box center [653, 331] width 144 height 118
click at [575, 274] on input "d." at bounding box center [574, 272] width 1 height 4
radio input "true"
click at [609, 469] on button "Next" at bounding box center [574, 459] width 218 height 54
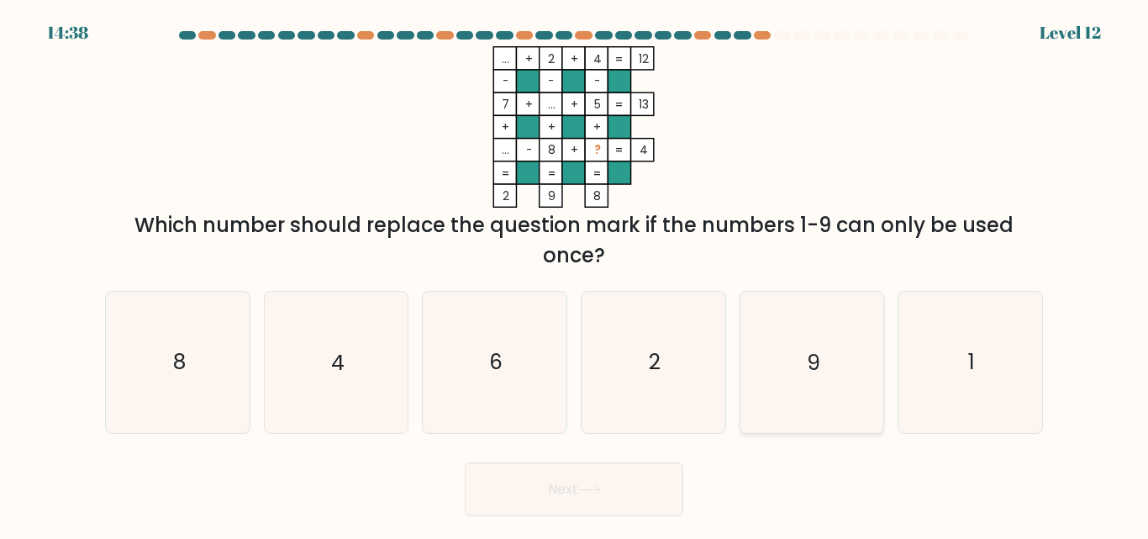
click at [791, 330] on icon "9" at bounding box center [811, 362] width 140 height 140
click at [575, 274] on input "e. 9" at bounding box center [574, 272] width 1 height 4
radio input "true"
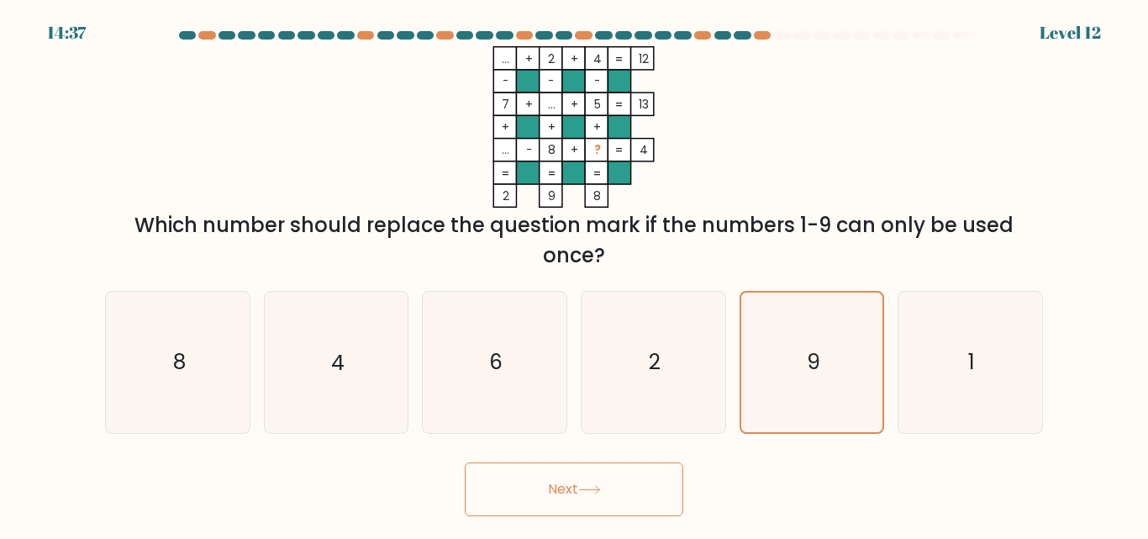
click at [625, 486] on button "Next" at bounding box center [574, 489] width 218 height 54
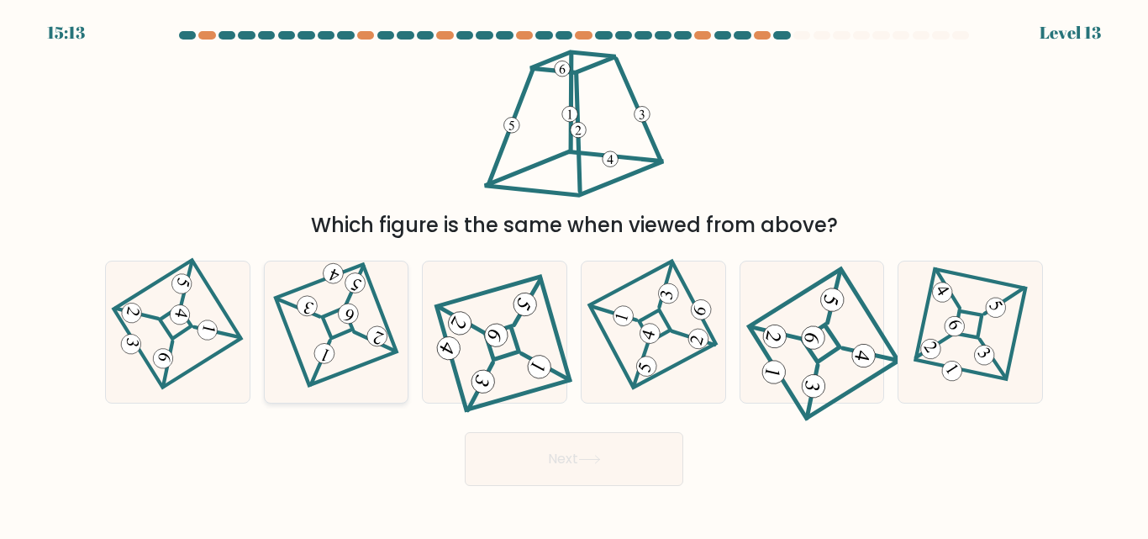
click at [356, 346] on icon at bounding box center [335, 332] width 97 height 113
click at [574, 274] on input "b." at bounding box center [574, 272] width 1 height 4
radio input "true"
click at [518, 450] on button "Next" at bounding box center [574, 459] width 218 height 54
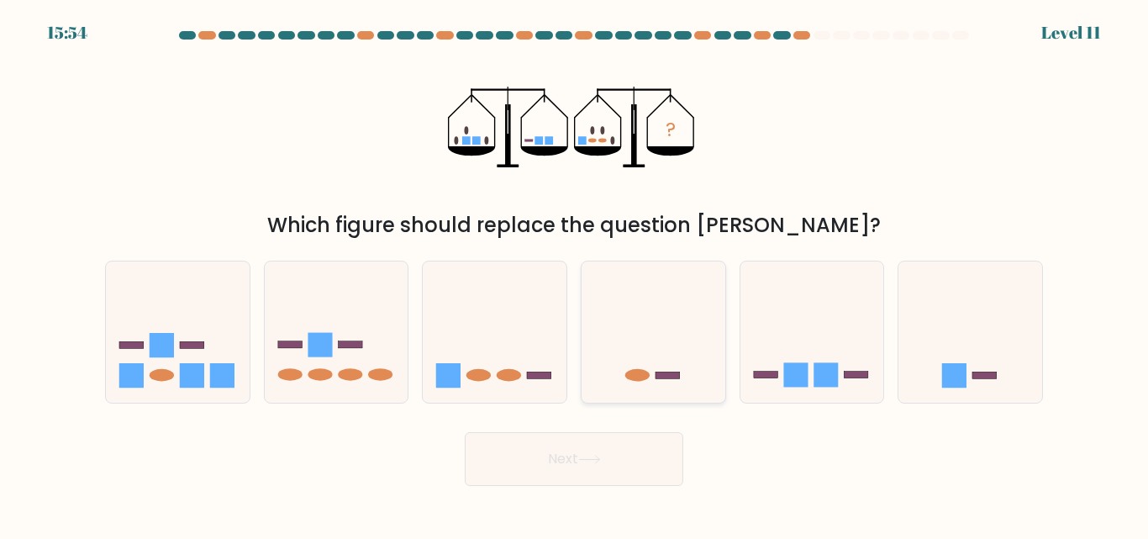
click at [655, 320] on icon at bounding box center [653, 331] width 144 height 118
click at [575, 274] on input "d." at bounding box center [574, 272] width 1 height 4
radio input "true"
click at [629, 495] on body "15:53 Level 11" at bounding box center [574, 269] width 1148 height 539
click at [631, 462] on button "Next" at bounding box center [574, 459] width 218 height 54
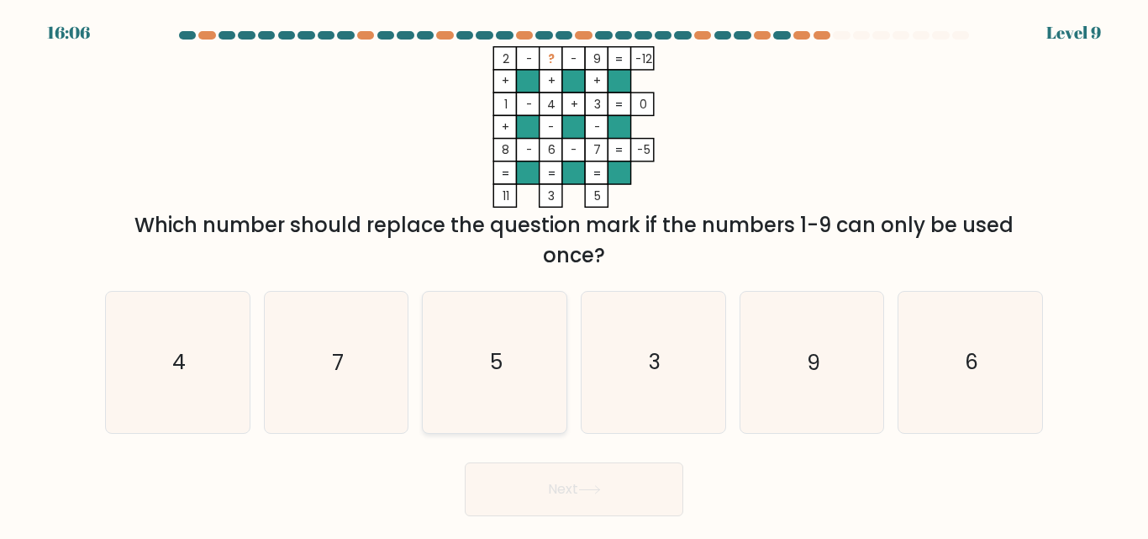
click at [460, 406] on icon "5" at bounding box center [494, 362] width 140 height 140
click at [574, 274] on input "c. 5" at bounding box center [574, 272] width 1 height 4
radio input "true"
click at [544, 481] on button "Next" at bounding box center [574, 489] width 218 height 54
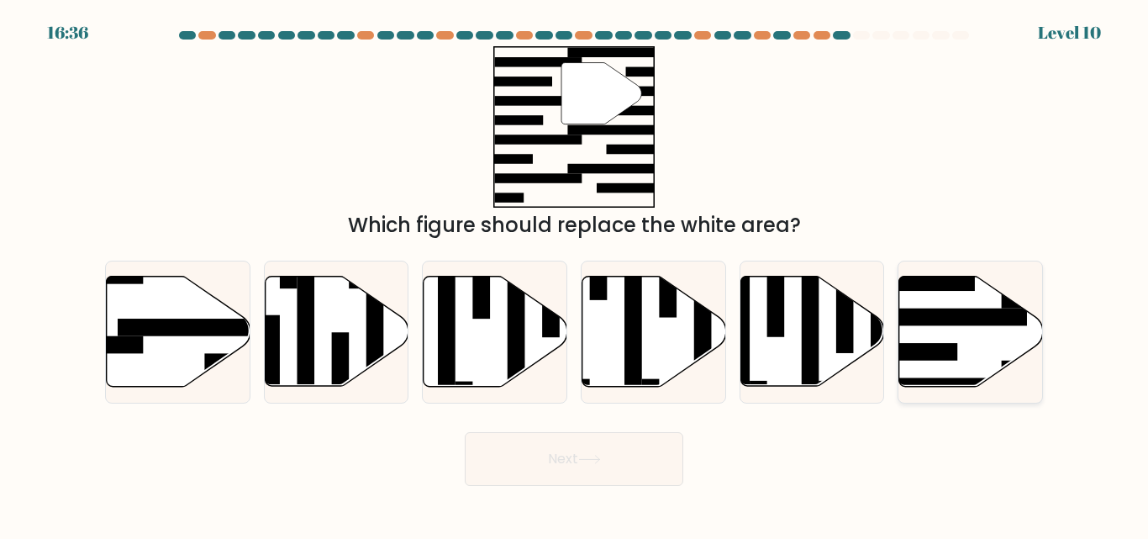
click at [949, 334] on icon at bounding box center [971, 331] width 144 height 110
click at [575, 274] on input "f." at bounding box center [574, 272] width 1 height 4
radio input "true"
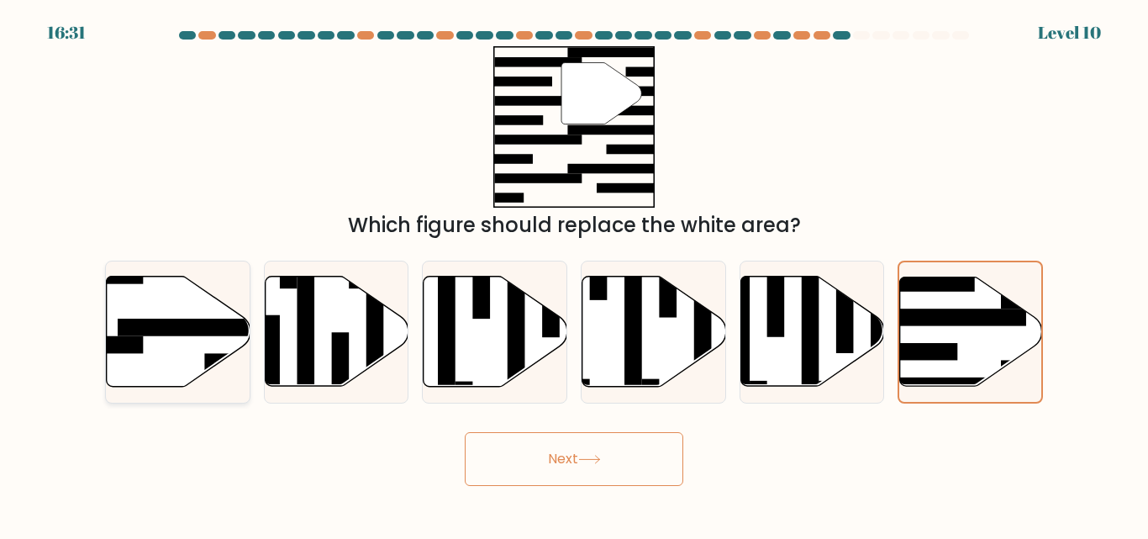
click at [194, 340] on icon at bounding box center [179, 331] width 144 height 110
click at [574, 274] on input "a." at bounding box center [574, 272] width 1 height 4
radio input "true"
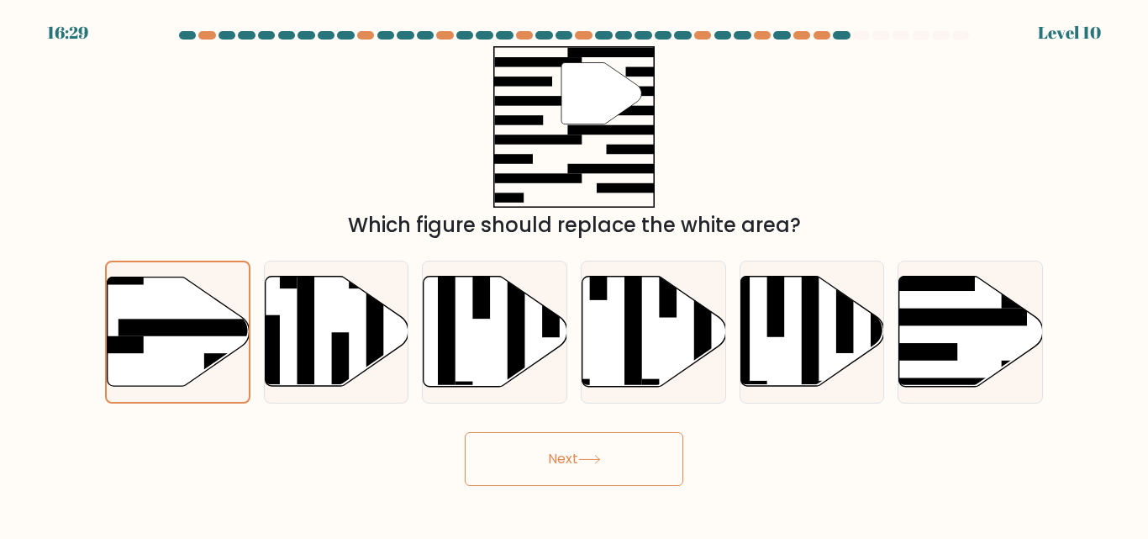
click at [571, 434] on button "Next" at bounding box center [574, 459] width 218 height 54
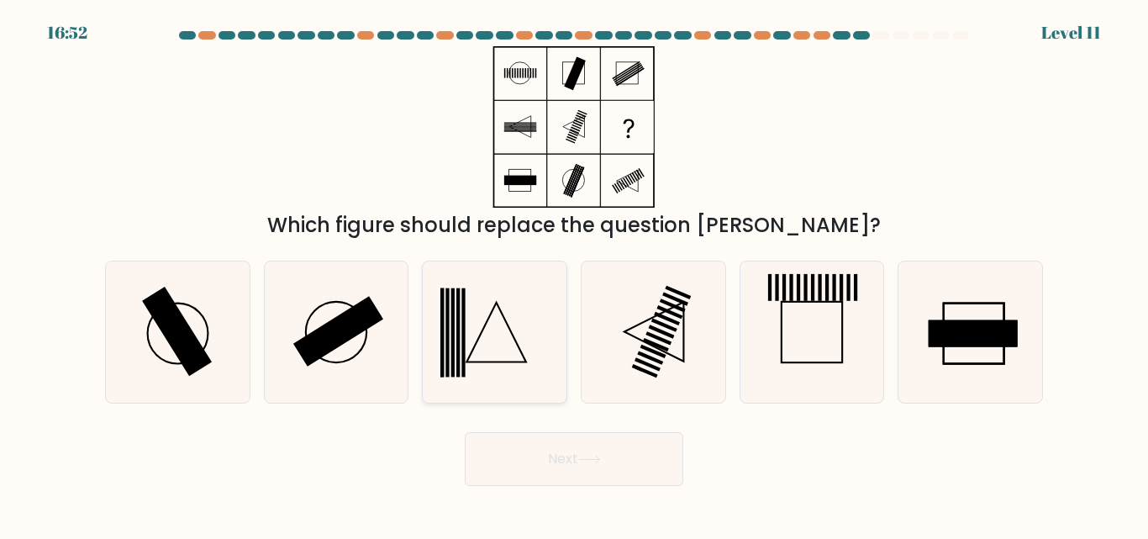
drag, startPoint x: 349, startPoint y: 327, endPoint x: 543, endPoint y: 400, distance: 207.4
click at [346, 328] on rect at bounding box center [338, 332] width 90 height 70
click at [574, 274] on input "b." at bounding box center [574, 272] width 1 height 4
radio input "true"
click at [650, 458] on button "Next" at bounding box center [574, 459] width 218 height 54
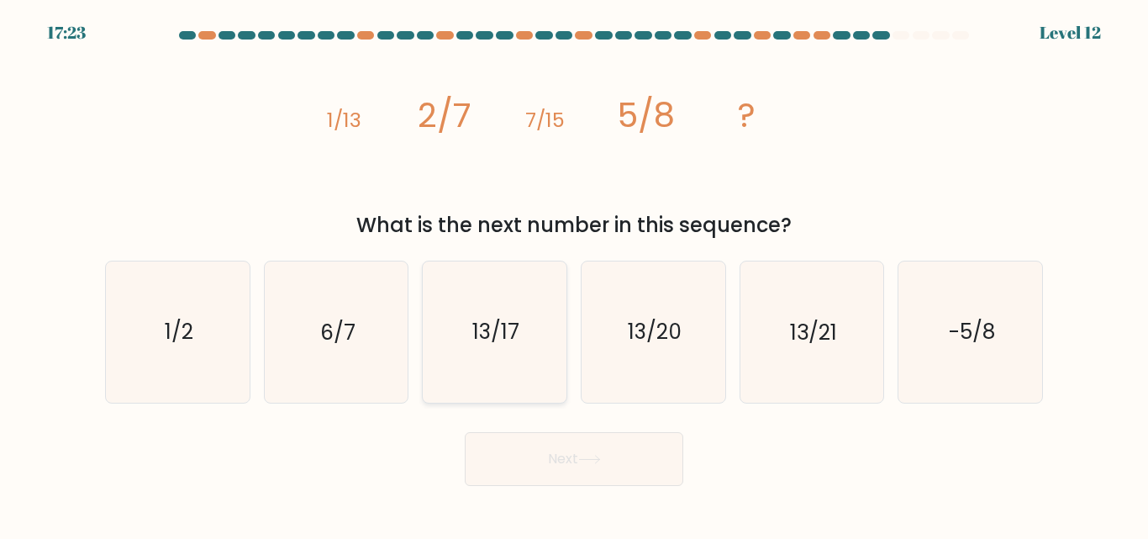
click at [565, 367] on div "13/17" at bounding box center [494, 331] width 145 height 142
click at [574, 274] on input "c. 13/17" at bounding box center [574, 272] width 1 height 4
radio input "true"
click at [643, 450] on button "Next" at bounding box center [574, 459] width 218 height 54
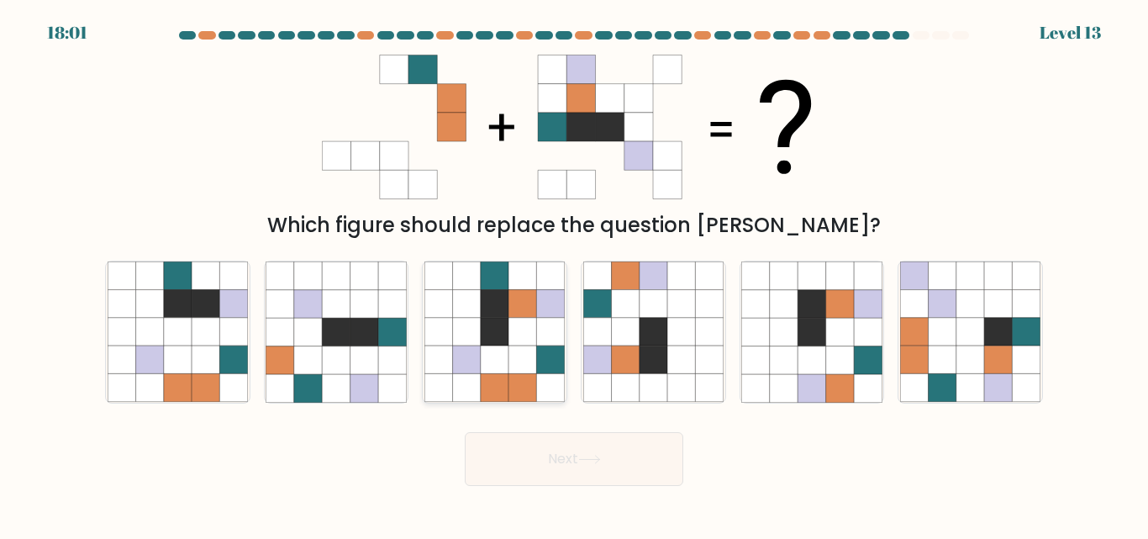
click at [482, 336] on icon at bounding box center [495, 332] width 28 height 28
click at [574, 274] on input "c." at bounding box center [574, 272] width 1 height 4
radio input "true"
click at [595, 476] on button "Next" at bounding box center [574, 459] width 218 height 54
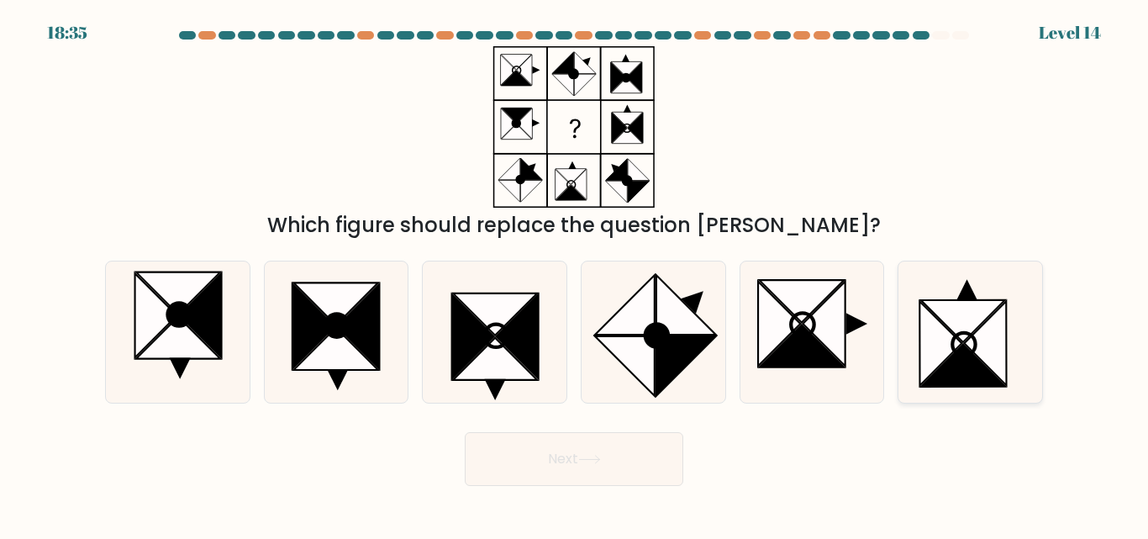
click at [953, 350] on icon at bounding box center [963, 344] width 23 height 23
click at [575, 274] on input "f." at bounding box center [574, 272] width 1 height 4
radio input "true"
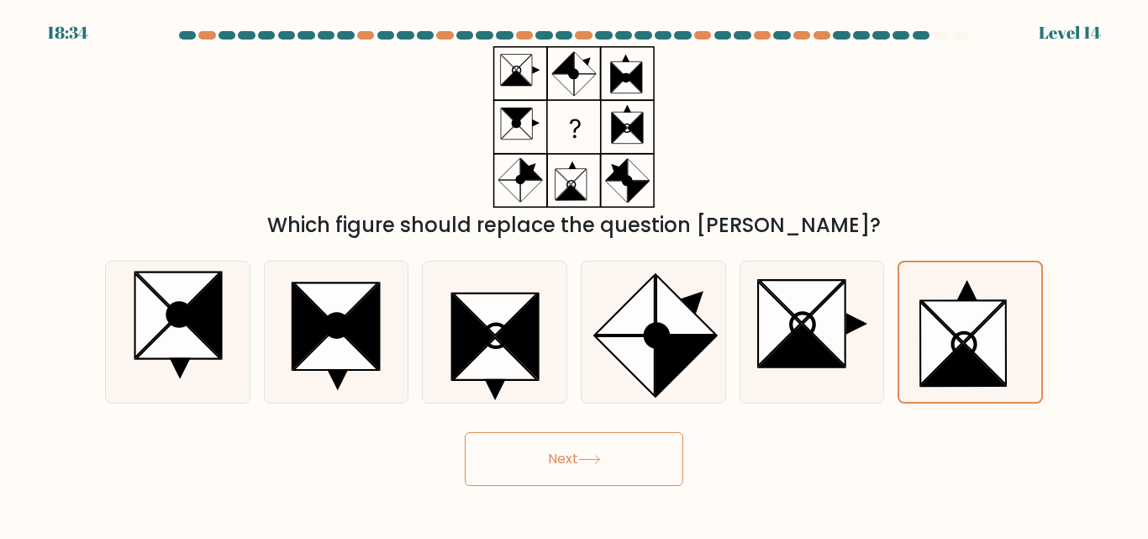
click at [576, 455] on button "Next" at bounding box center [574, 459] width 218 height 54
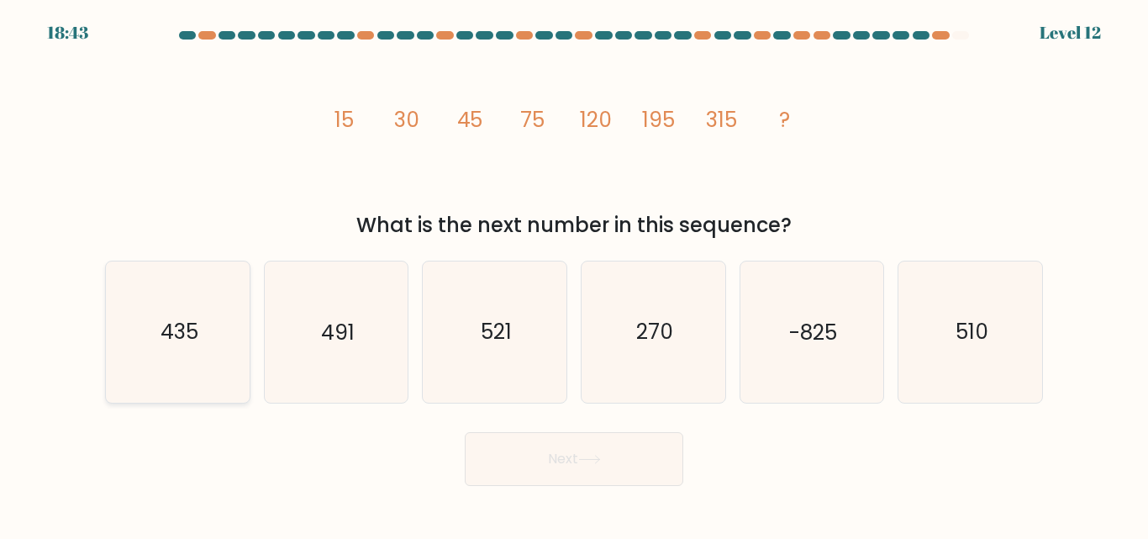
click at [227, 360] on icon "435" at bounding box center [178, 331] width 140 height 140
click at [574, 274] on input "a. 435" at bounding box center [574, 272] width 1 height 4
radio input "true"
click at [624, 460] on button "Next" at bounding box center [574, 459] width 218 height 54
click at [624, 474] on button "Next" at bounding box center [574, 459] width 218 height 54
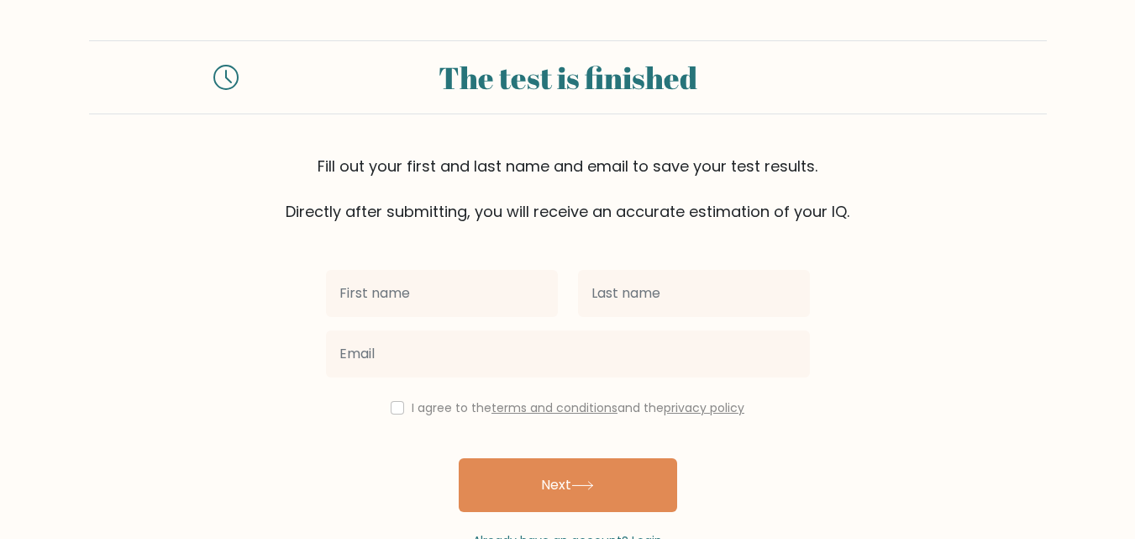
click at [465, 316] on input "text" at bounding box center [442, 293] width 232 height 47
type input "Leanne Kailah"
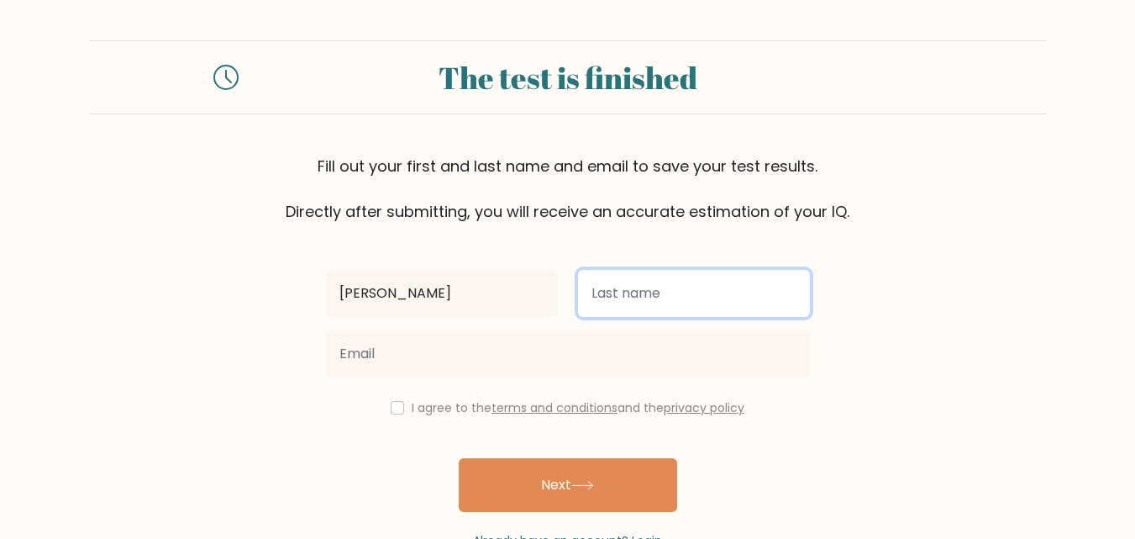
drag, startPoint x: 612, startPoint y: 301, endPoint x: 597, endPoint y: 323, distance: 26.6
click at [612, 301] on input "text" at bounding box center [694, 293] width 232 height 47
type input "[PERSON_NAME]"
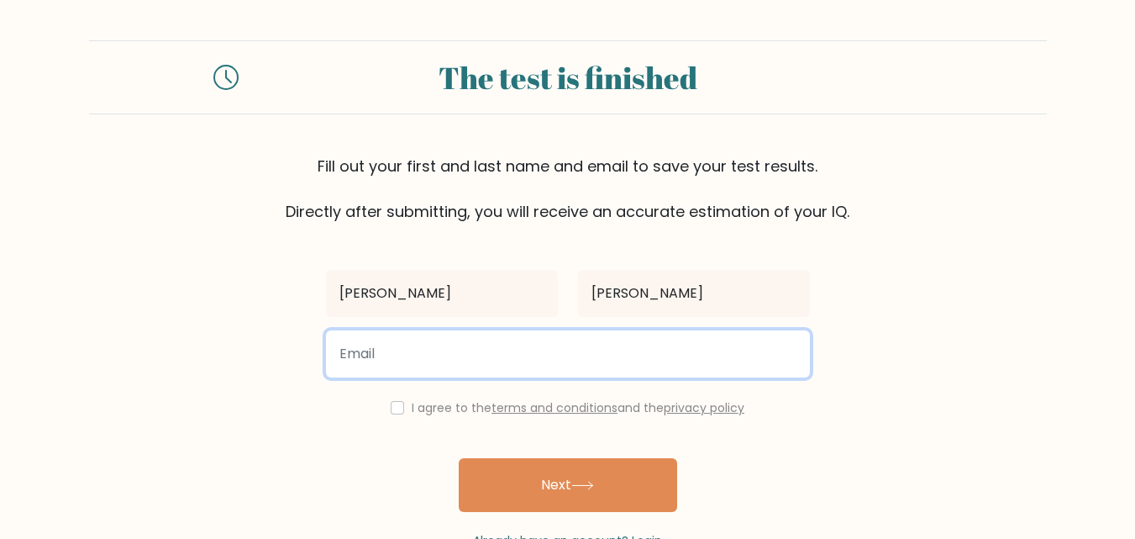
click at [614, 356] on input "email" at bounding box center [568, 353] width 484 height 47
type input "heyy.kailah@gmail.com"
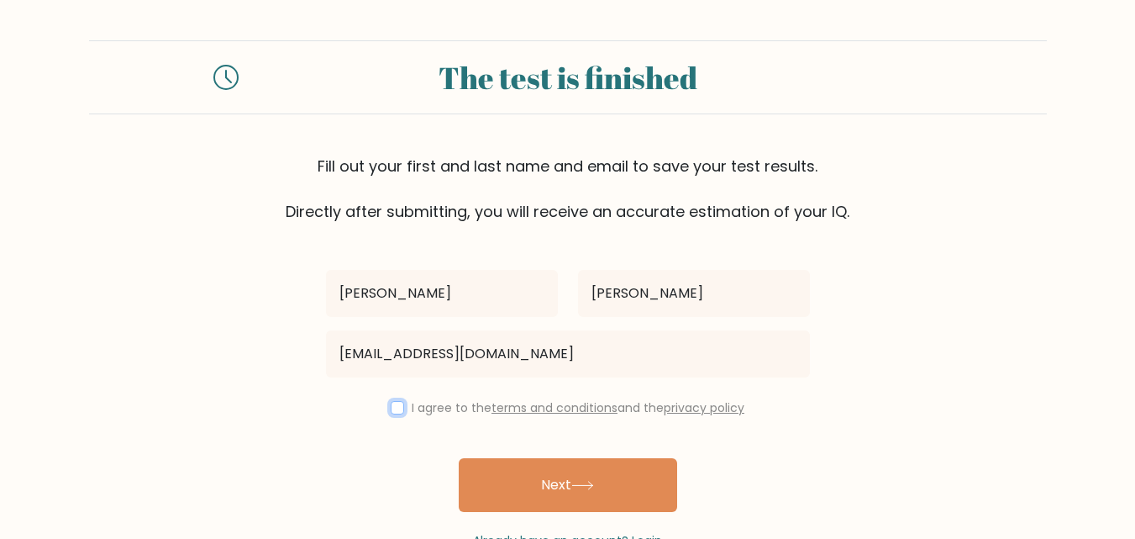
click at [392, 413] on input "checkbox" at bounding box center [397, 407] width 13 height 13
checkbox input "true"
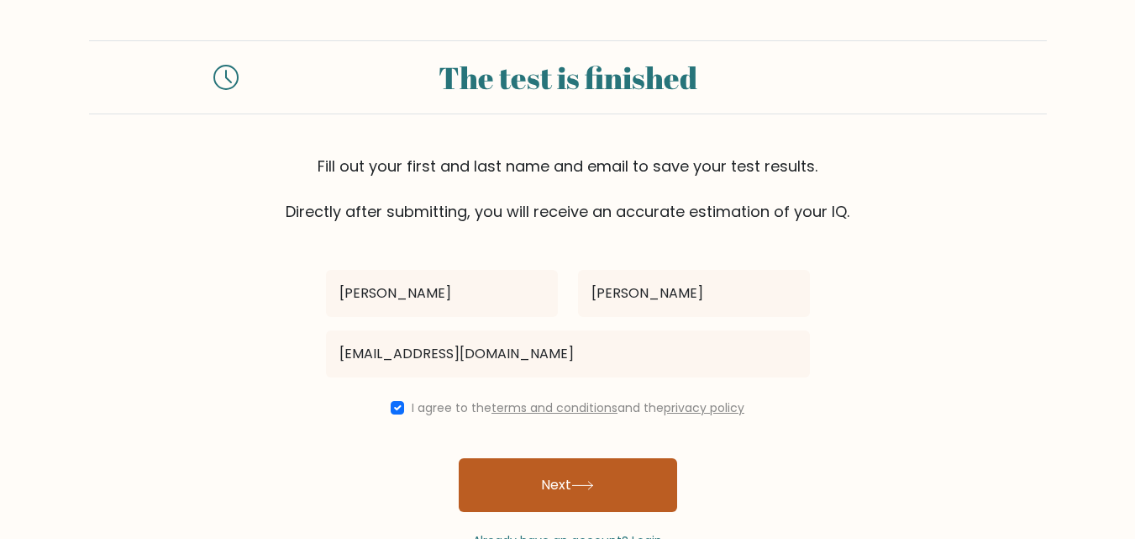
click at [529, 487] on button "Next" at bounding box center [568, 485] width 218 height 54
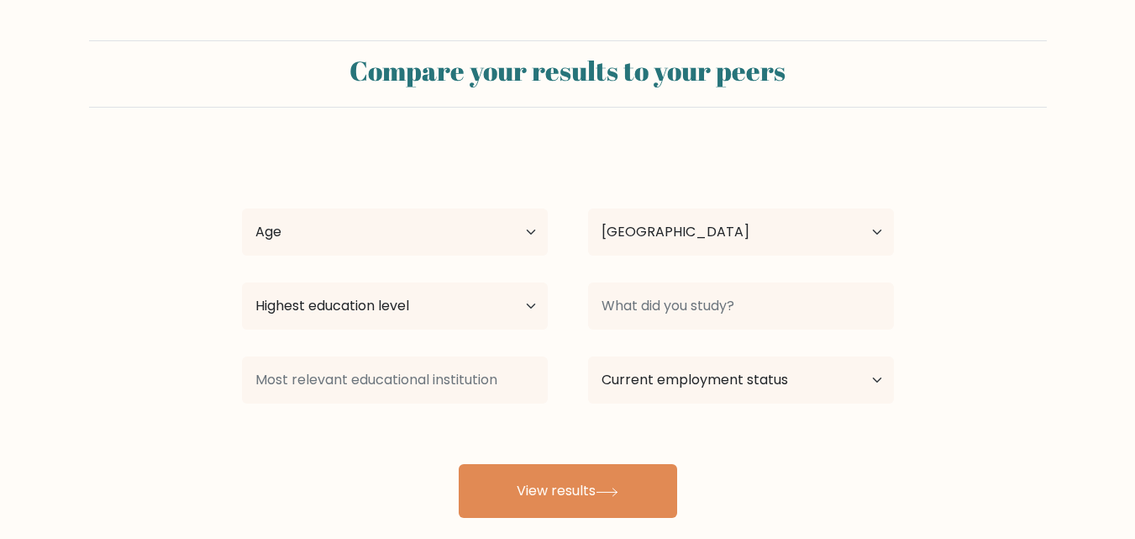
select select "PH"
click at [471, 236] on select "Age Under 18 years old 18-24 years old 25-34 years old 35-44 years old 45-54 ye…" at bounding box center [395, 231] width 306 height 47
select select "25_34"
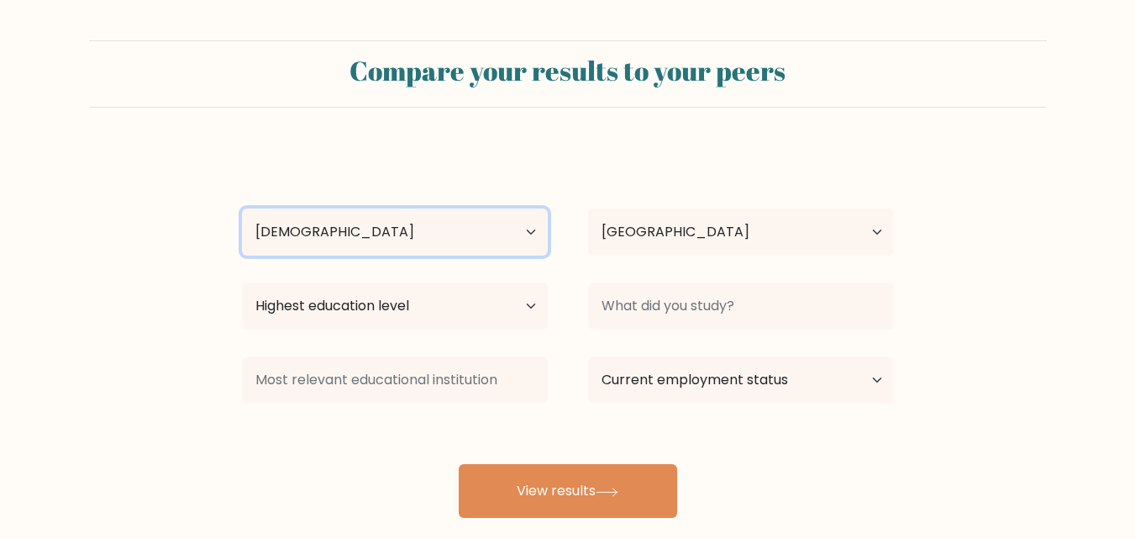
click at [242, 208] on select "Age Under 18 years old 18-24 years old 25-34 years old 35-44 years old 45-54 ye…" at bounding box center [395, 231] width 306 height 47
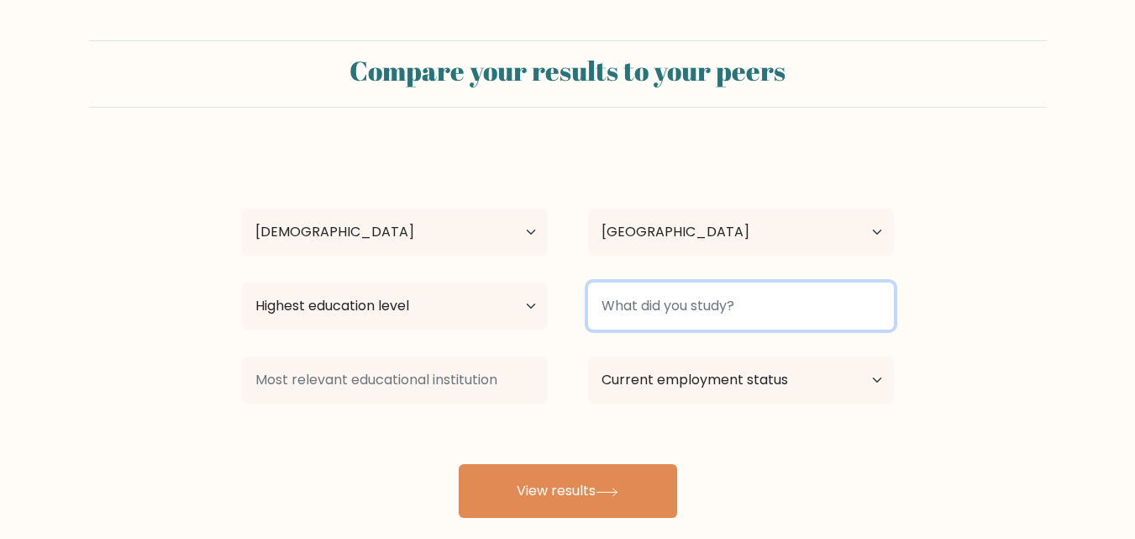
click at [681, 302] on input at bounding box center [741, 305] width 306 height 47
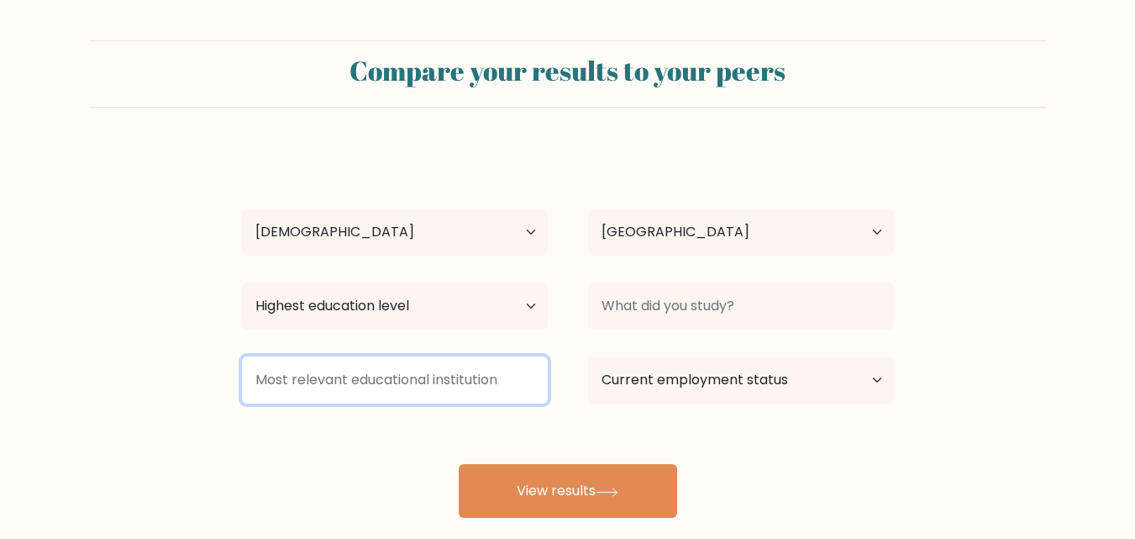
click at [476, 381] on input at bounding box center [395, 379] width 306 height 47
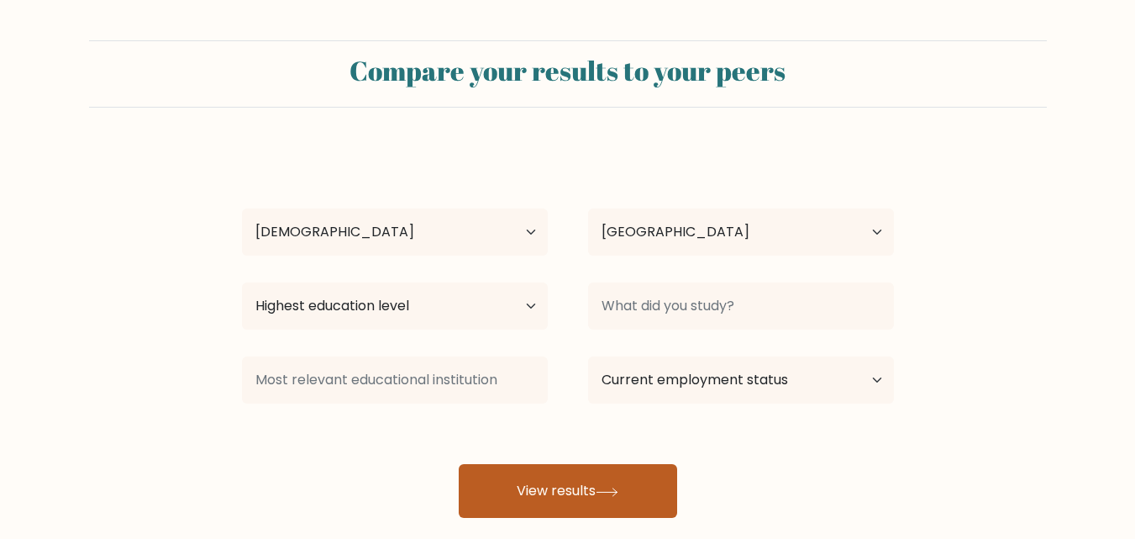
click at [577, 507] on button "View results" at bounding box center [568, 491] width 218 height 54
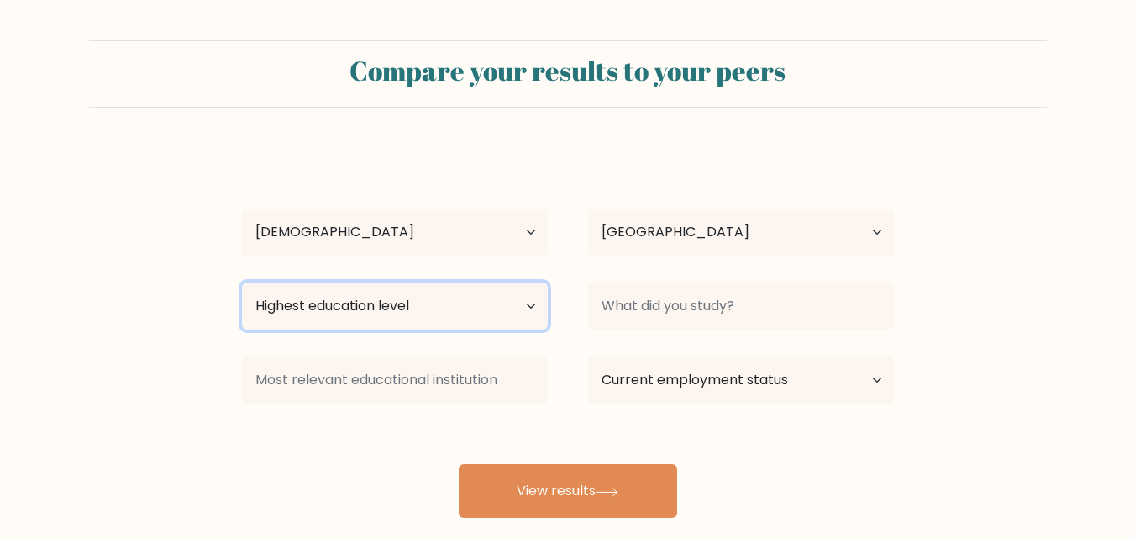
click at [413, 325] on select "Highest education level No schooling Primary Lower Secondary Upper Secondary Oc…" at bounding box center [395, 305] width 306 height 47
select select "bachelors_degree"
click at [242, 282] on select "Highest education level No schooling Primary Lower Secondary Upper Secondary Oc…" at bounding box center [395, 305] width 306 height 47
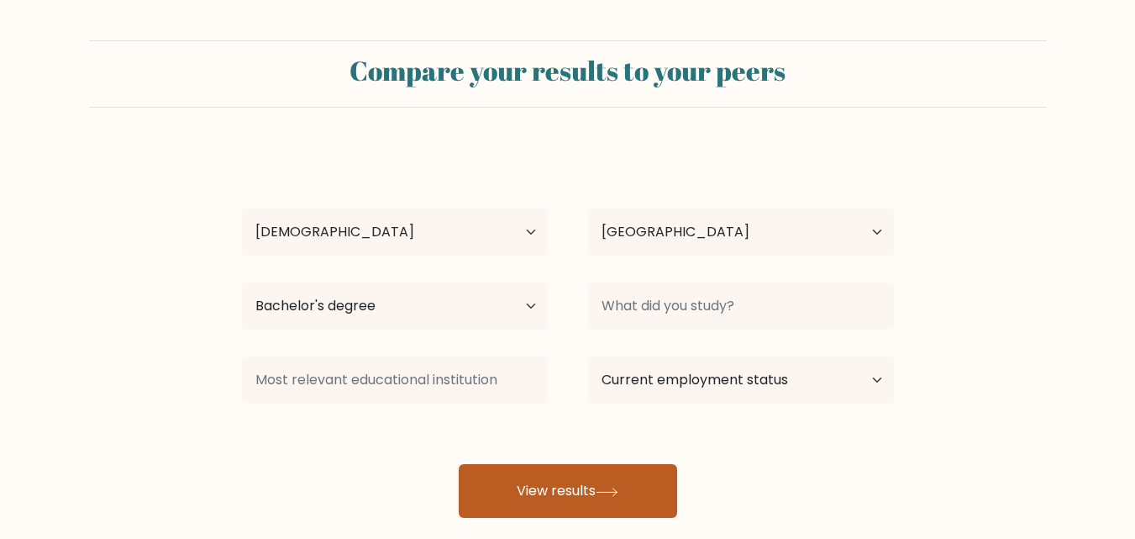
click at [529, 479] on button "View results" at bounding box center [568, 491] width 218 height 54
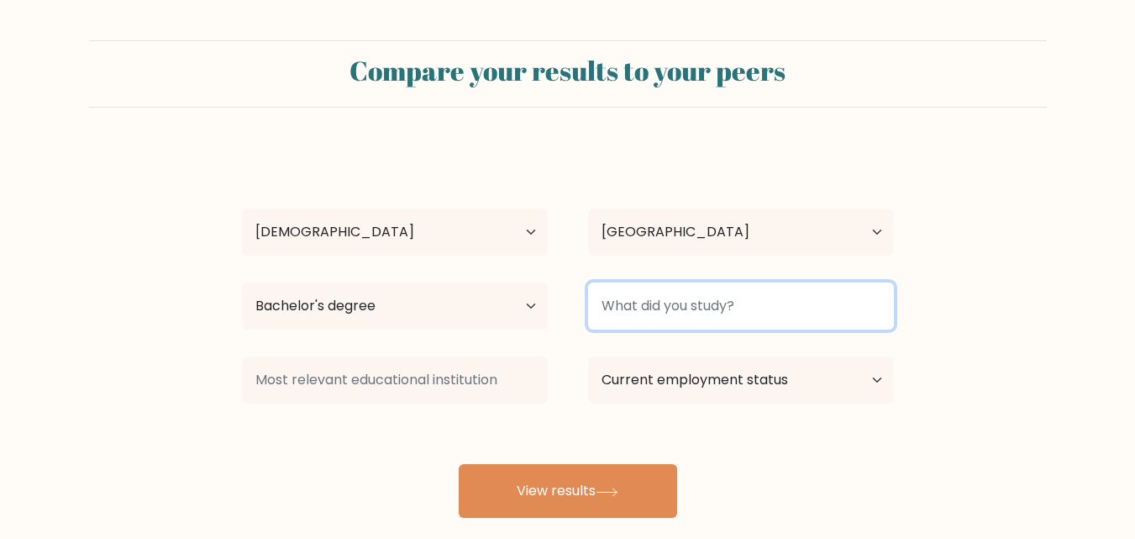
click at [739, 302] on input at bounding box center [741, 305] width 306 height 47
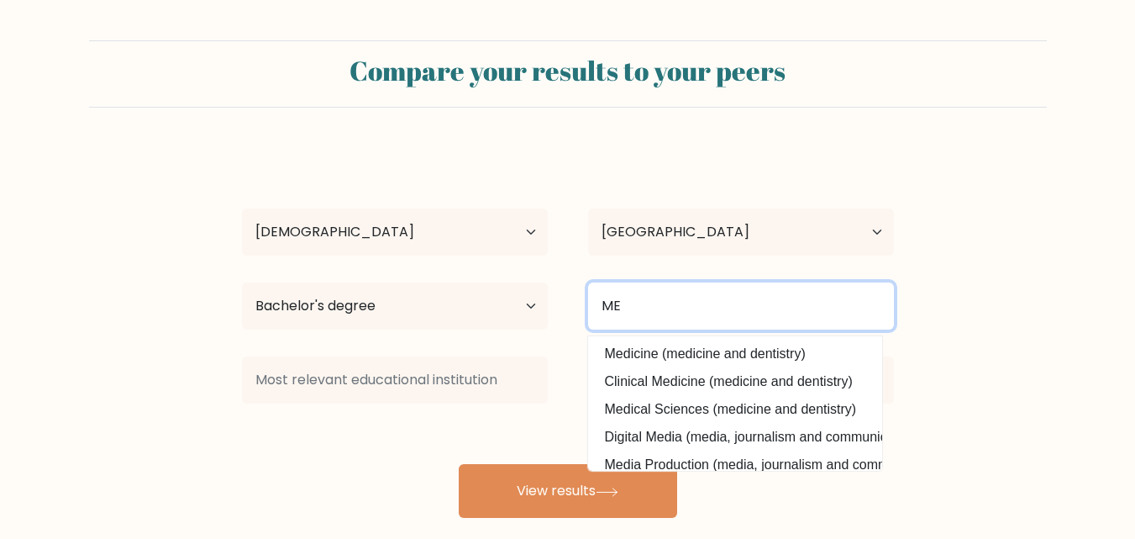
type input "ME"
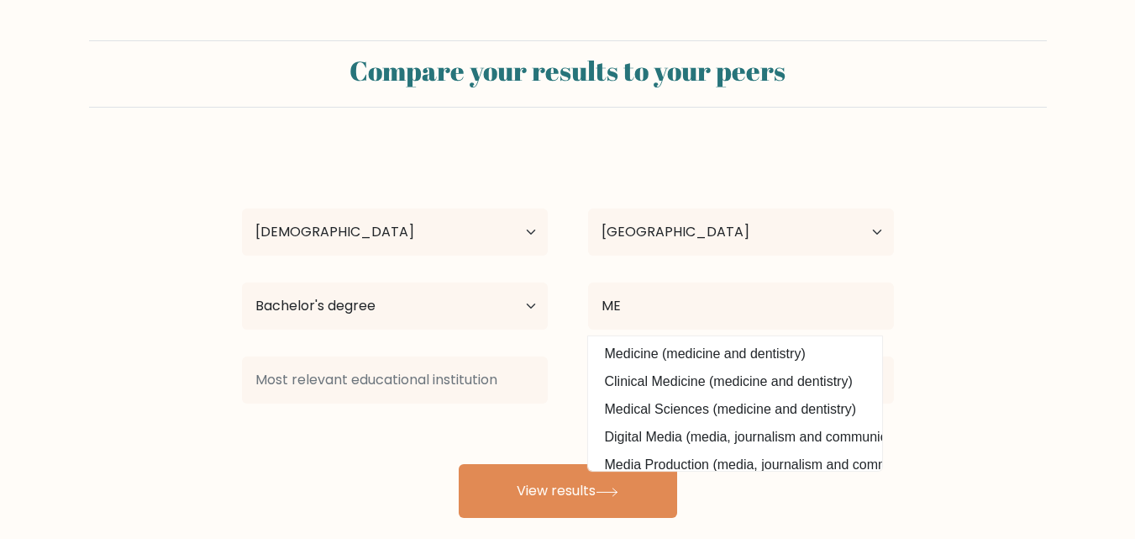
click at [547, 424] on div "Leanne Kailah Laron Age Under 18 years old 18-24 years old 25-34 years old 35-4…" at bounding box center [568, 333] width 672 height 370
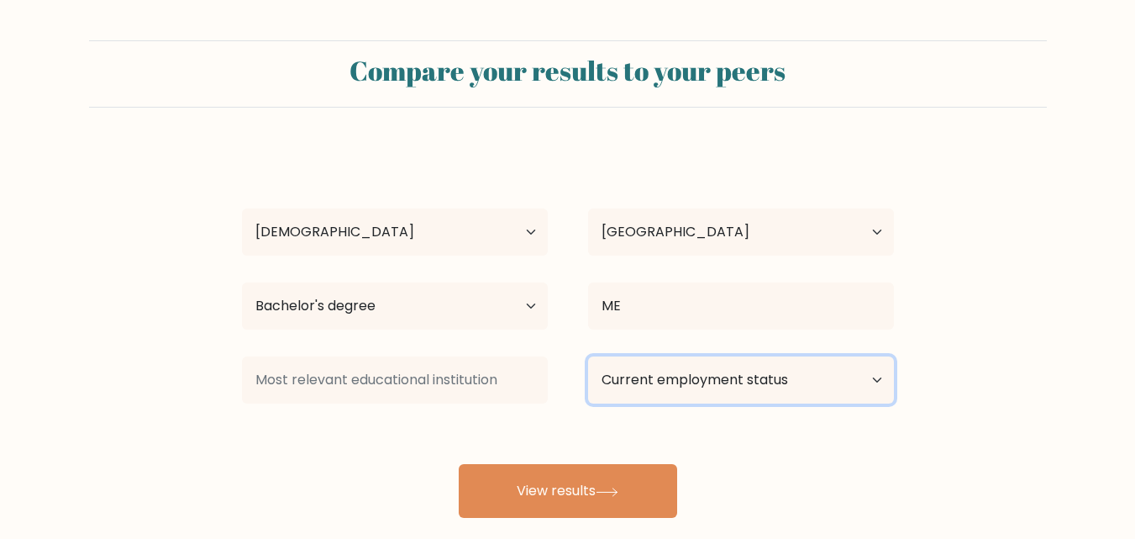
click at [650, 386] on select "Current employment status Employed Student Retired Other / prefer not to answer" at bounding box center [741, 379] width 306 height 47
select select "student"
click at [588, 356] on select "Current employment status Employed Student Retired Other / prefer not to answer" at bounding box center [741, 379] width 306 height 47
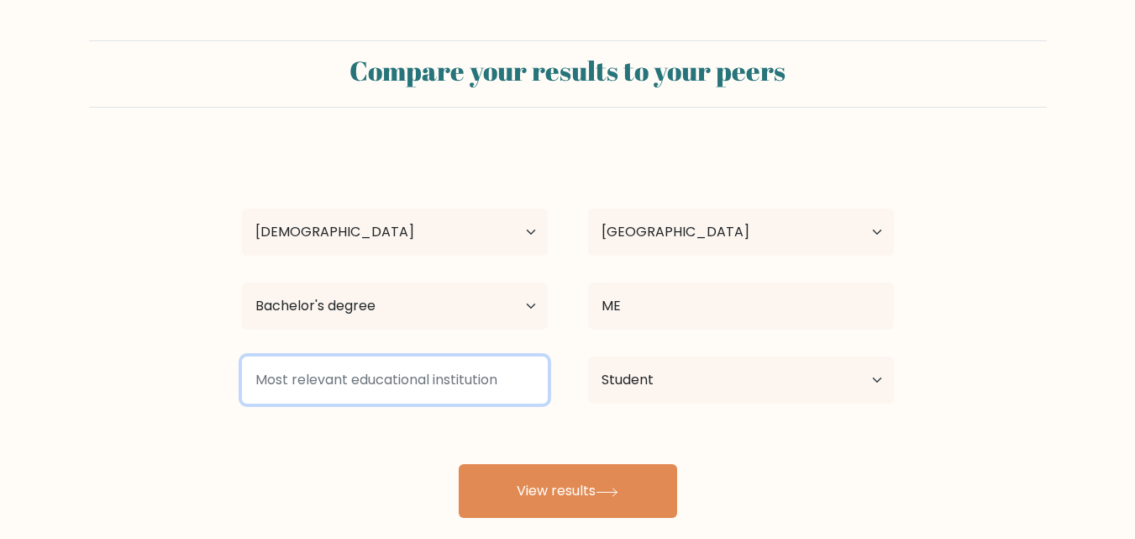
click at [437, 392] on input at bounding box center [395, 379] width 306 height 47
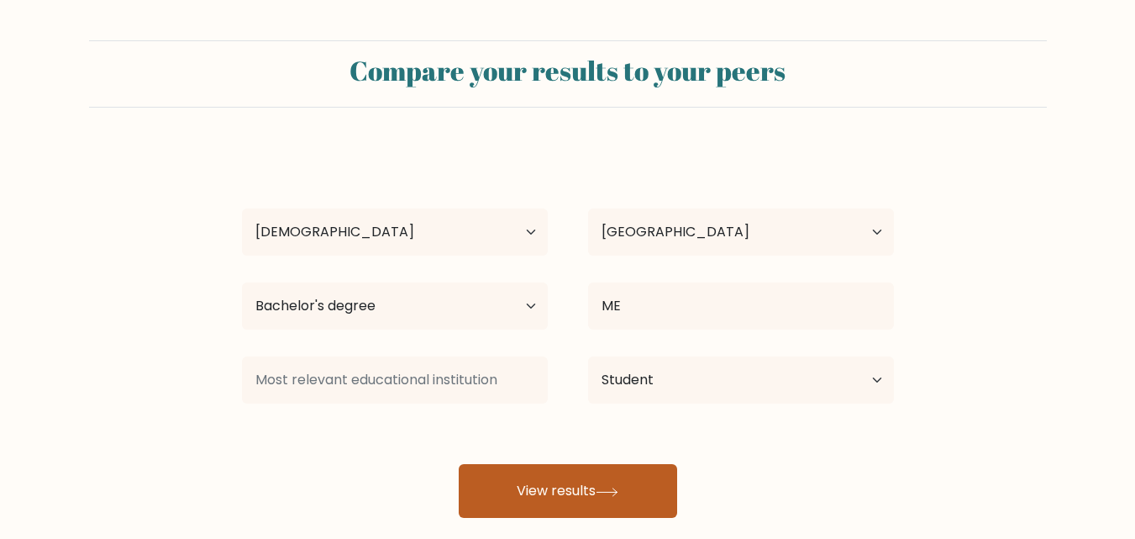
click at [489, 481] on button "View results" at bounding box center [568, 491] width 218 height 54
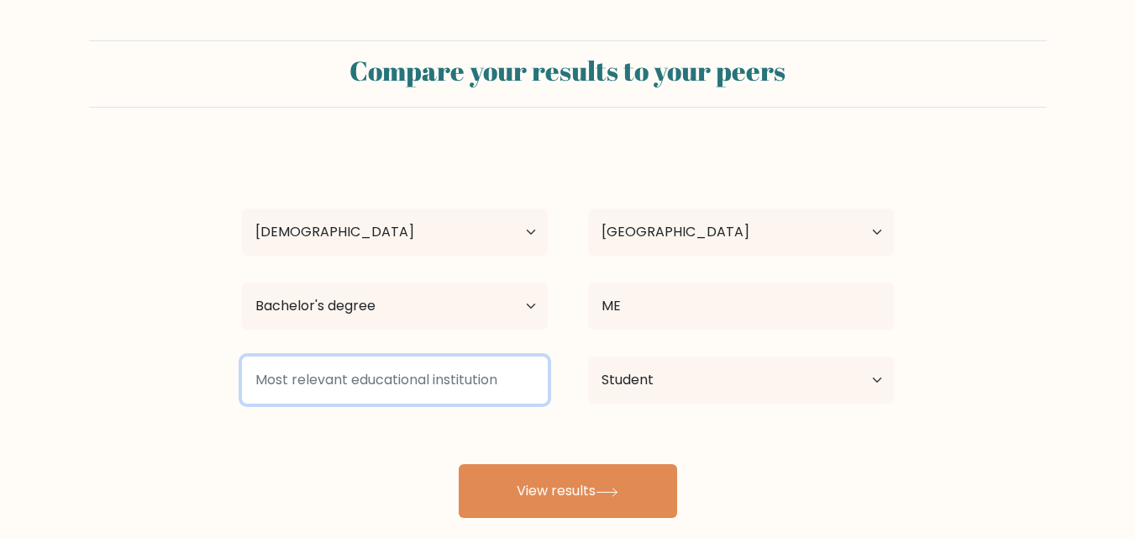
type input "I"
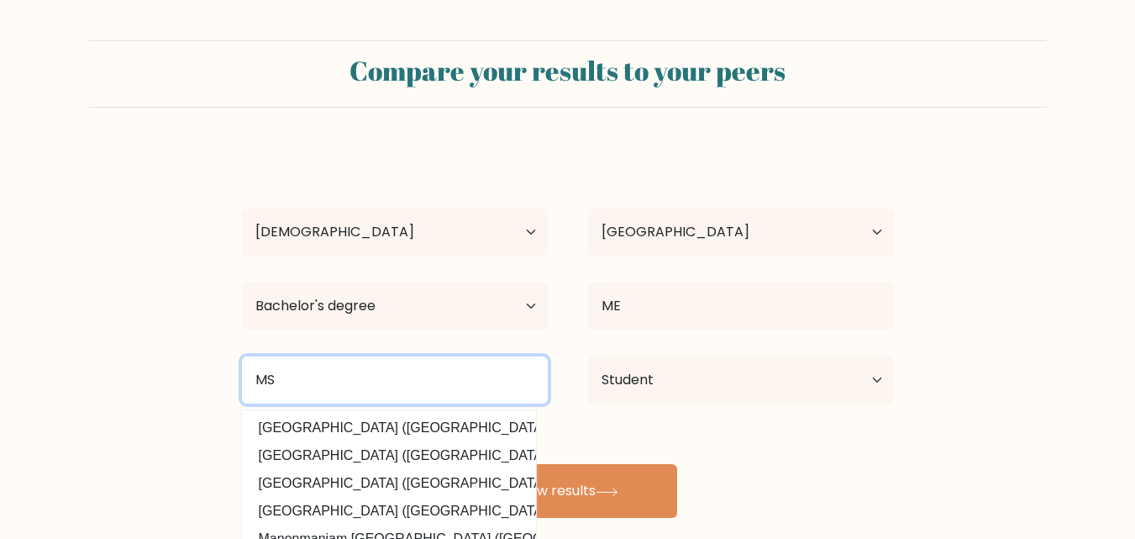
type input "M"
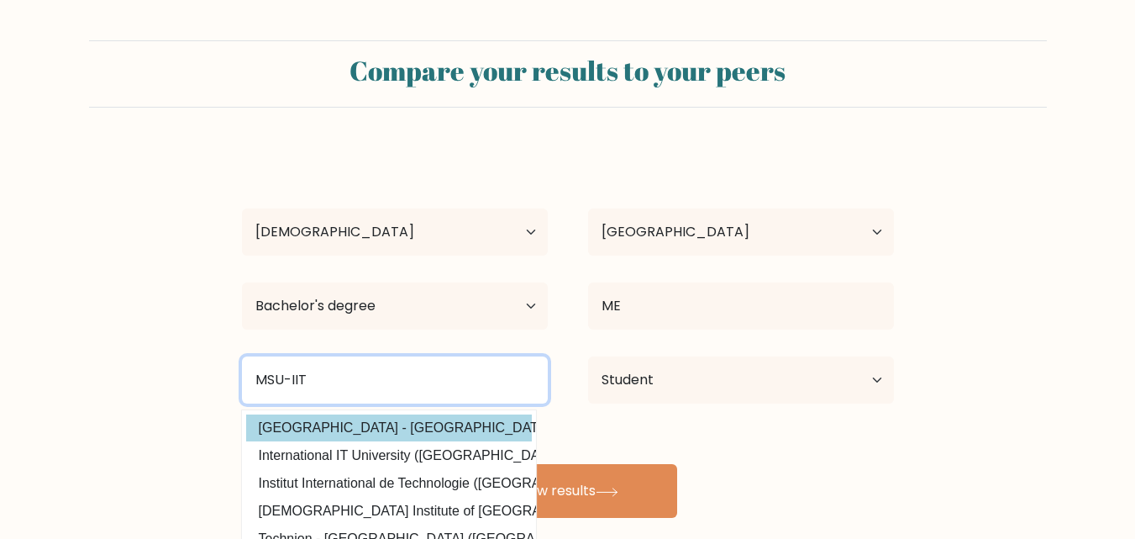
type input "MSU-IIT"
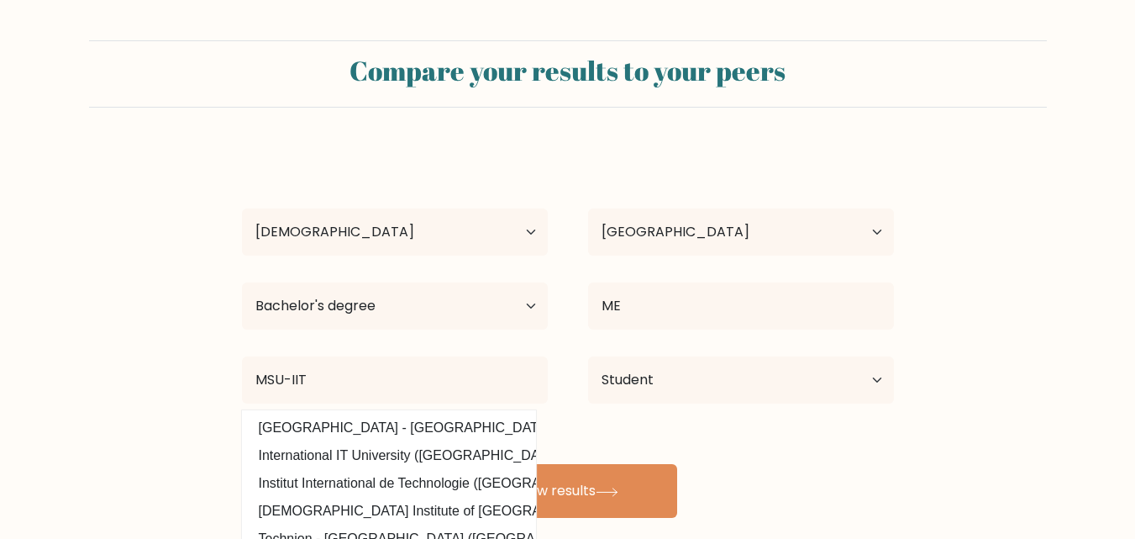
click at [487, 438] on div "Leanne Kailah Laron Age Under 18 years old 18-24 years old 25-34 years old 35-4…" at bounding box center [568, 333] width 672 height 370
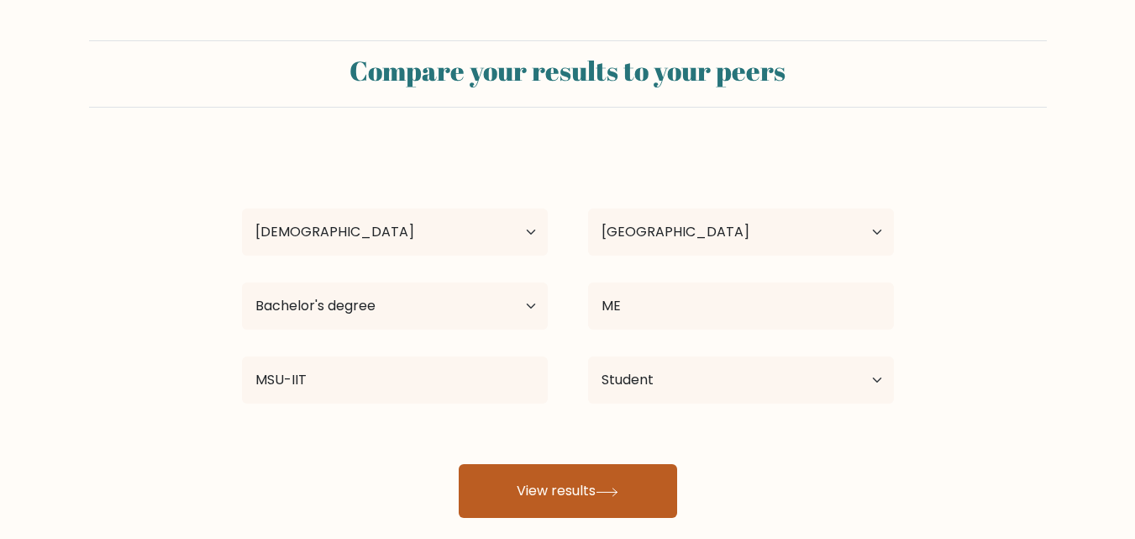
click at [573, 475] on button "View results" at bounding box center [568, 491] width 218 height 54
